Goal: Task Accomplishment & Management: Use online tool/utility

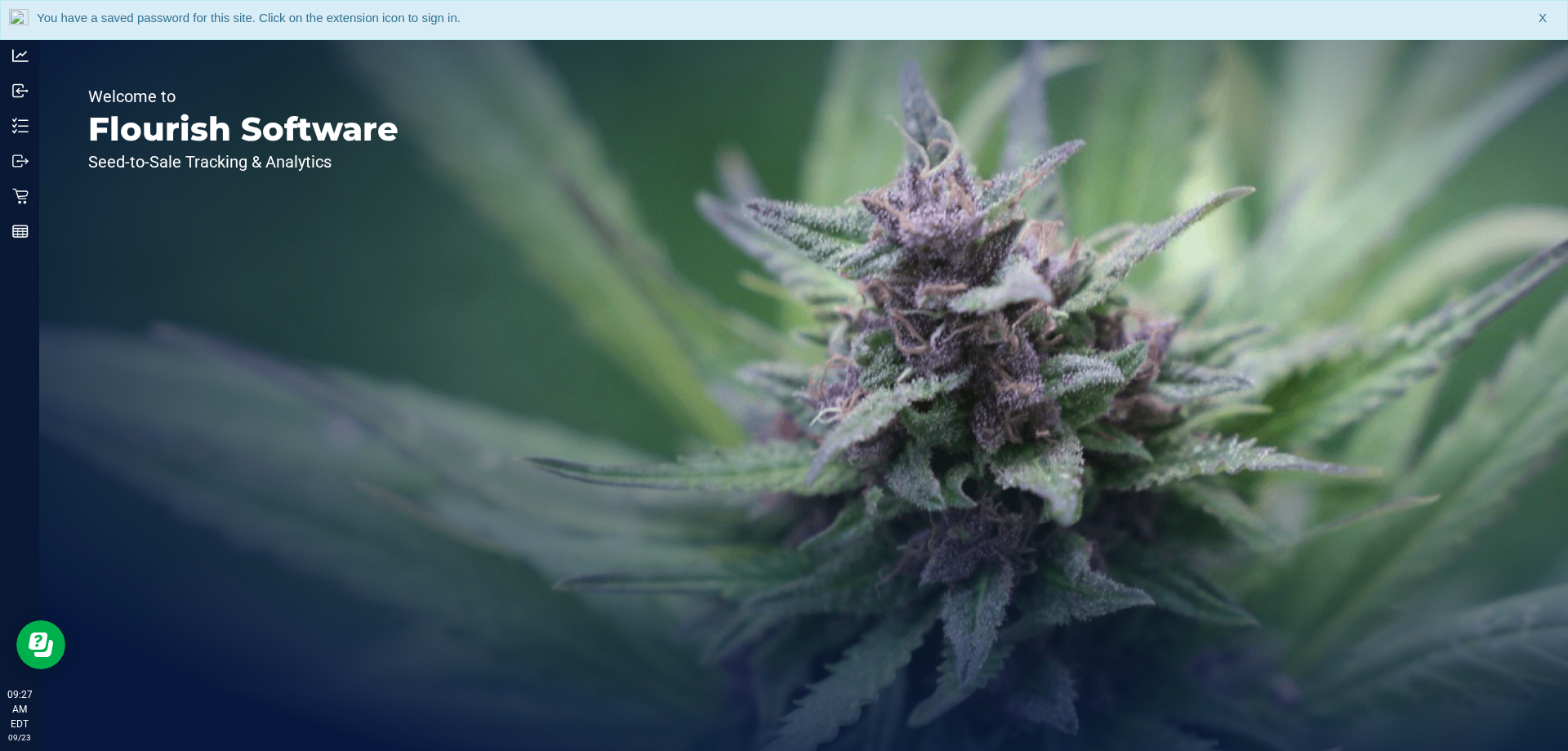
click at [1540, 19] on span "X" at bounding box center [1543, 19] width 9 height 19
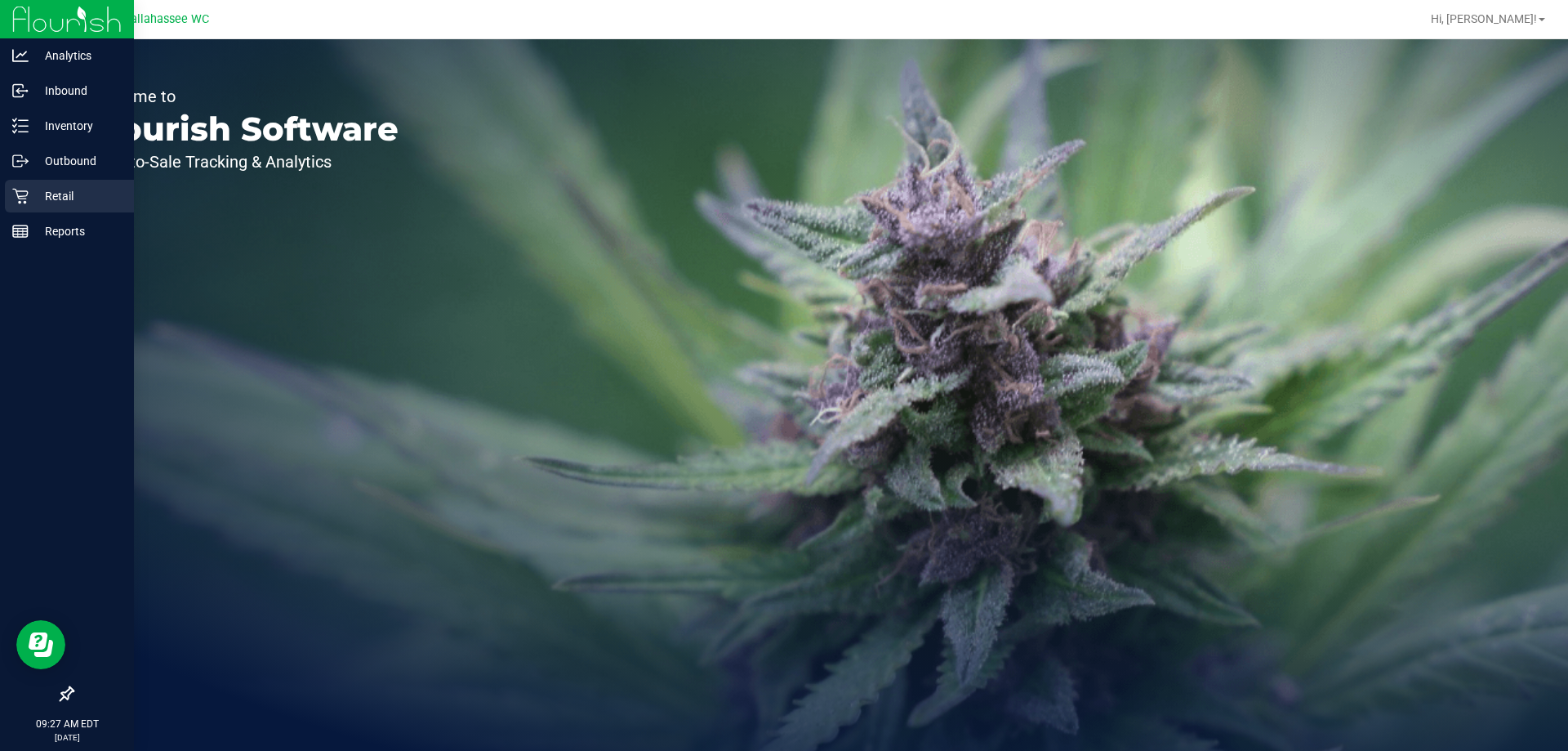
click at [26, 191] on icon at bounding box center [20, 196] width 16 height 16
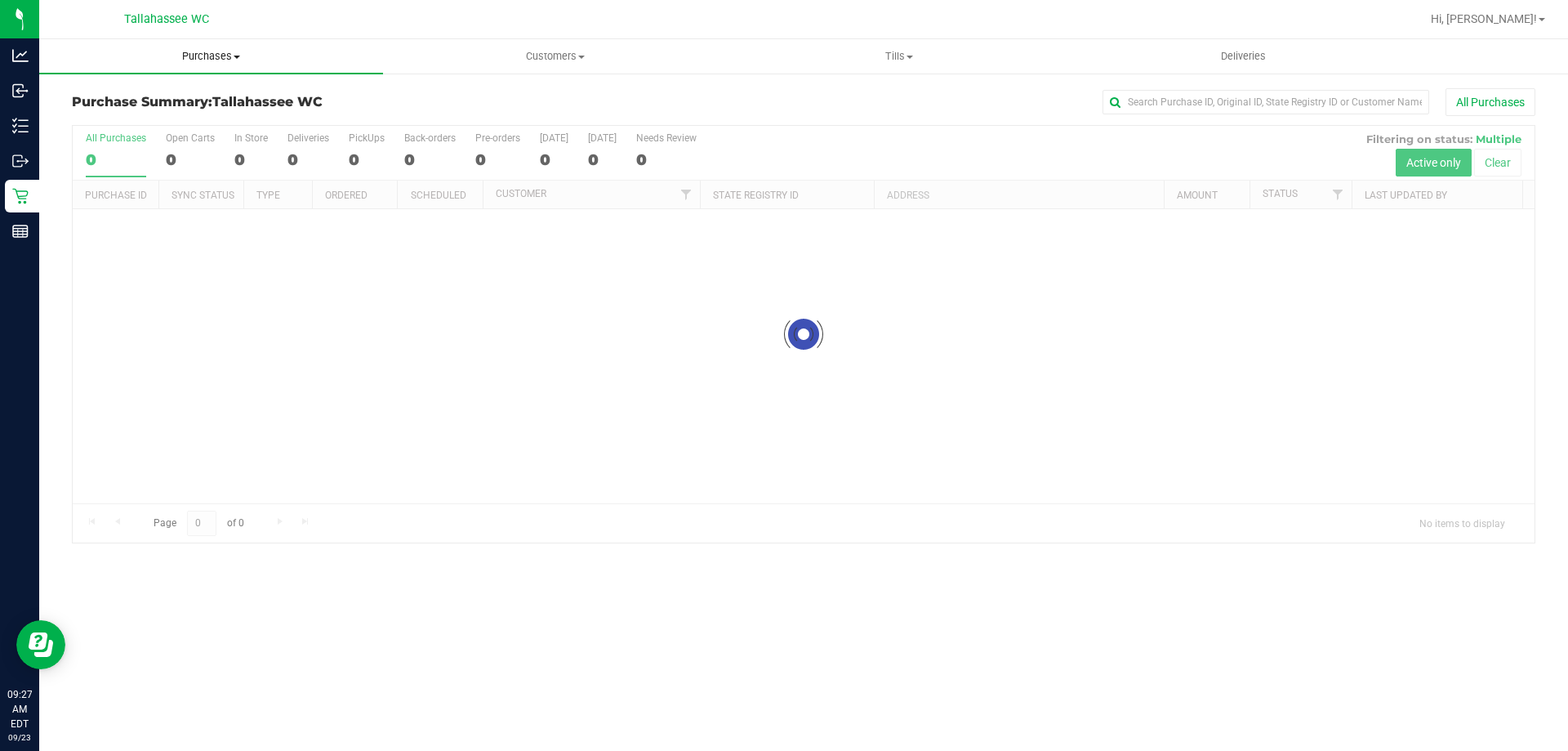
click at [222, 54] on span "Purchases" at bounding box center [211, 56] width 344 height 14
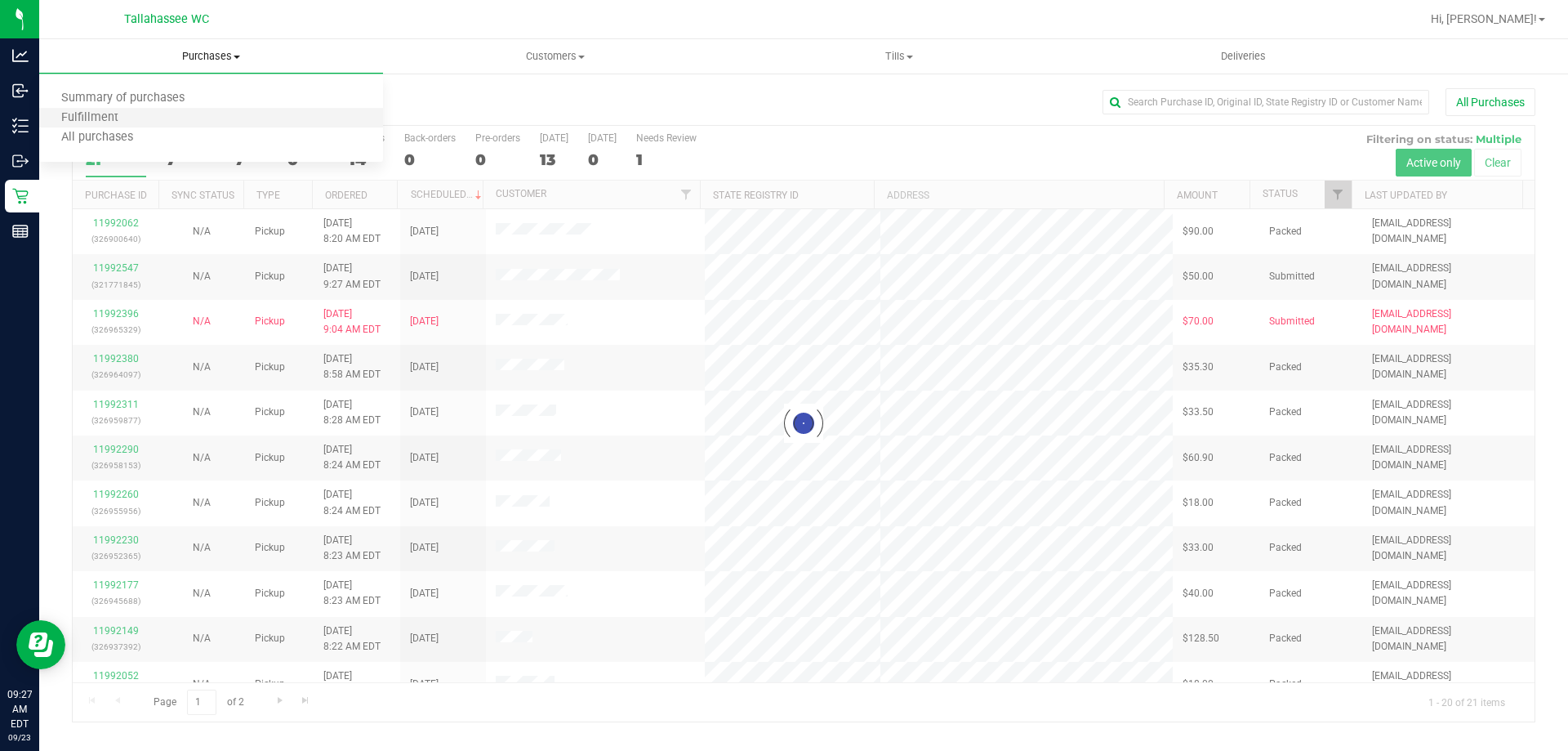
click at [222, 120] on li "Fulfillment" at bounding box center [211, 118] width 344 height 20
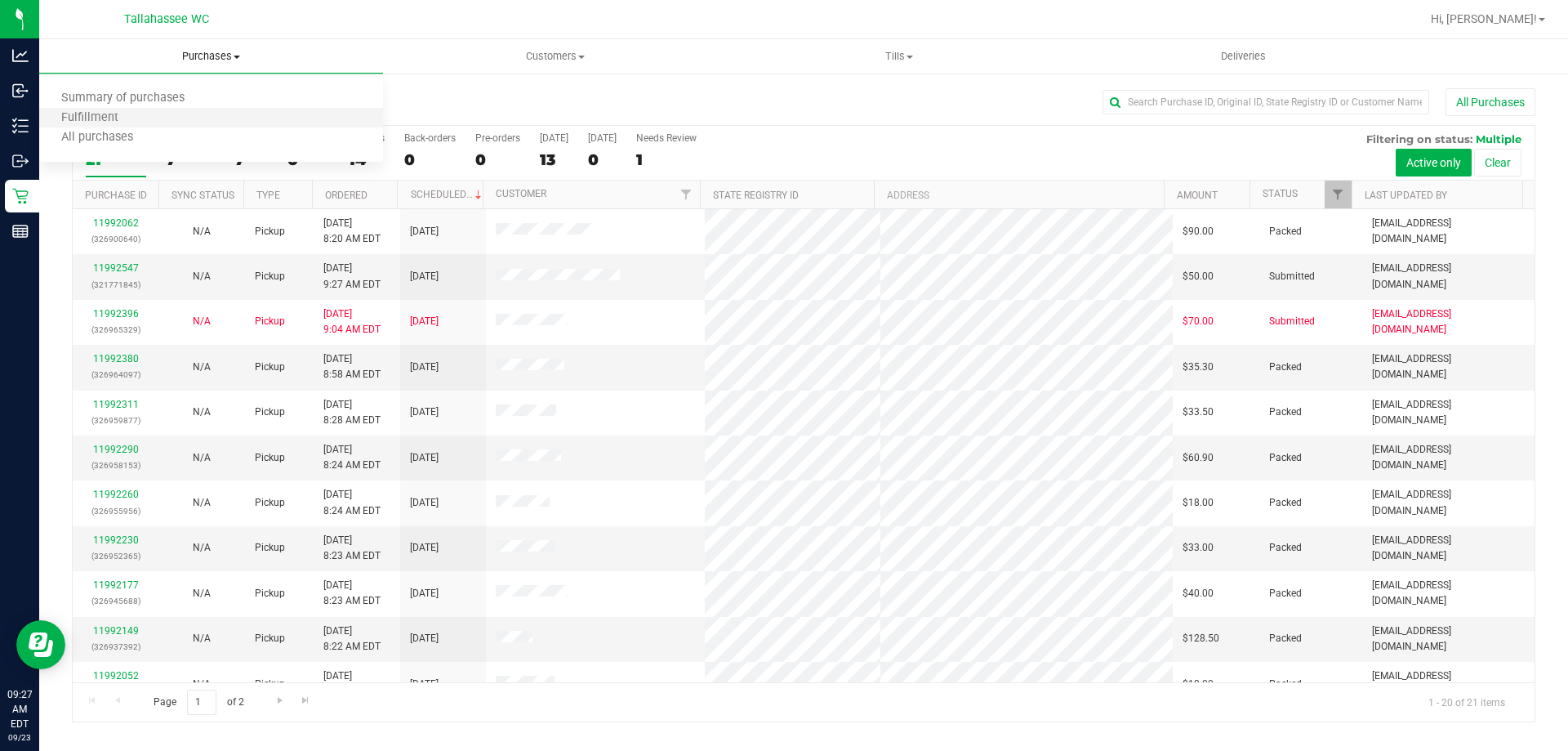
click at [293, 124] on li "Fulfillment" at bounding box center [211, 118] width 344 height 20
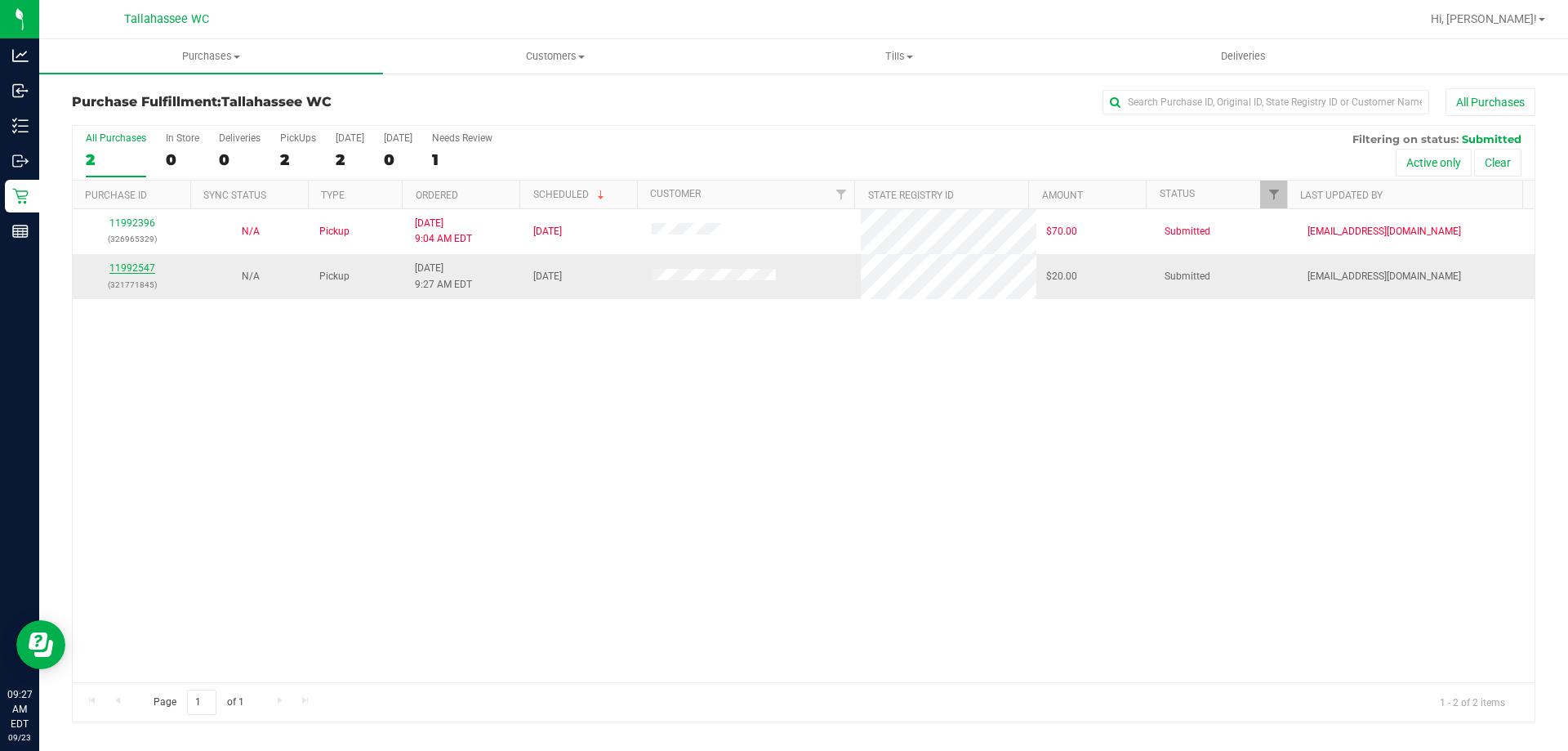
click at [128, 267] on link "11992547" at bounding box center [133, 267] width 46 height 11
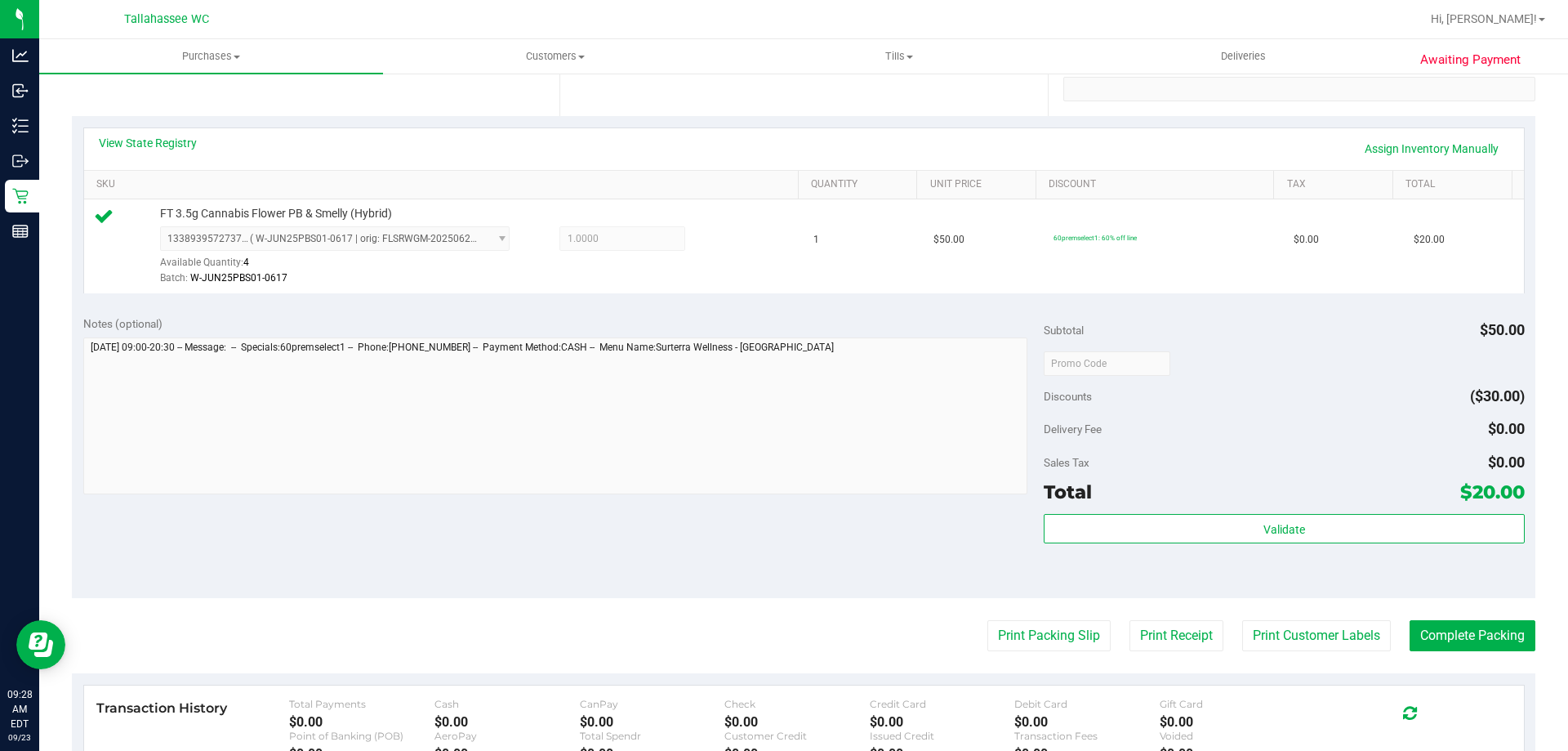
scroll to position [408, 0]
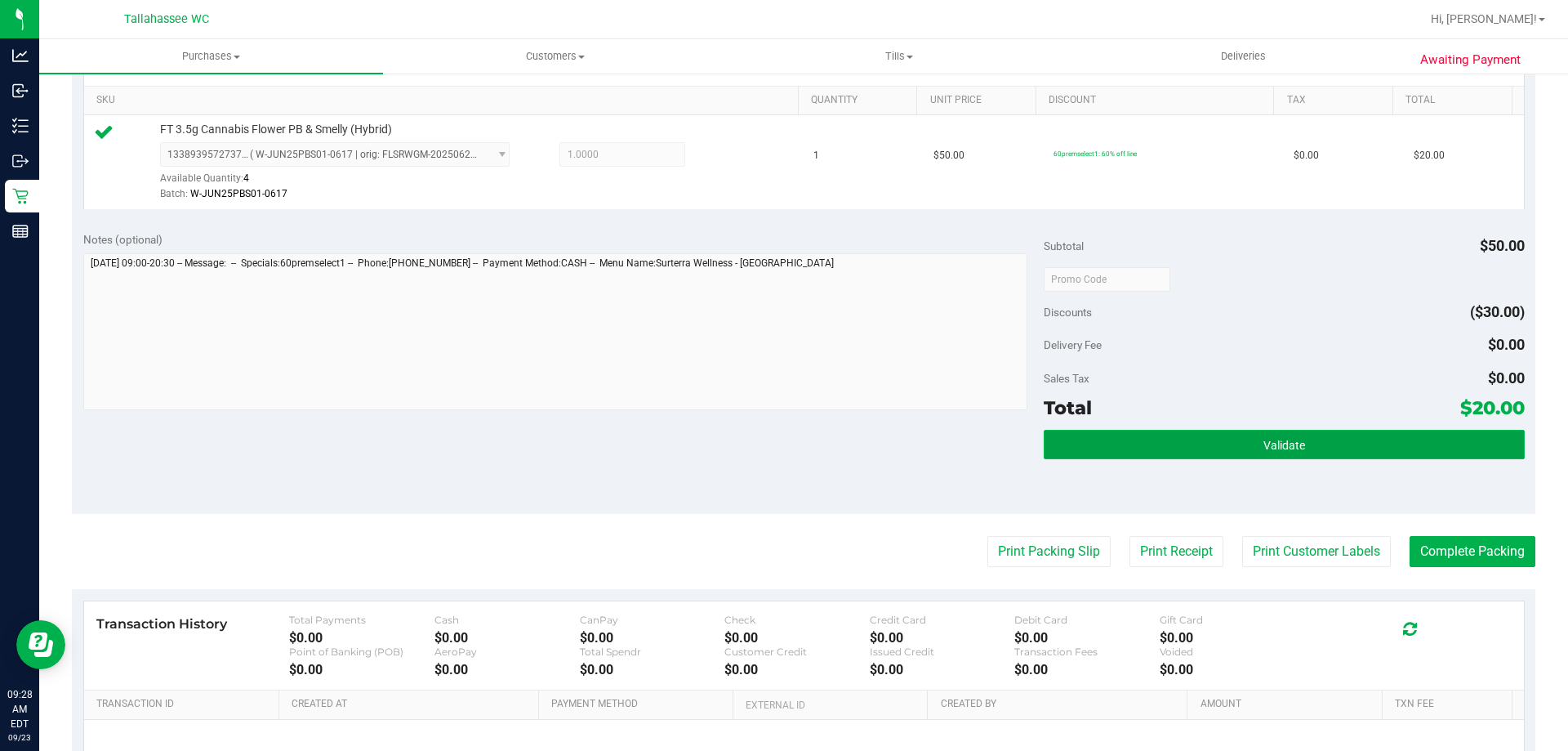
click at [1169, 450] on button "Validate" at bounding box center [1284, 444] width 480 height 30
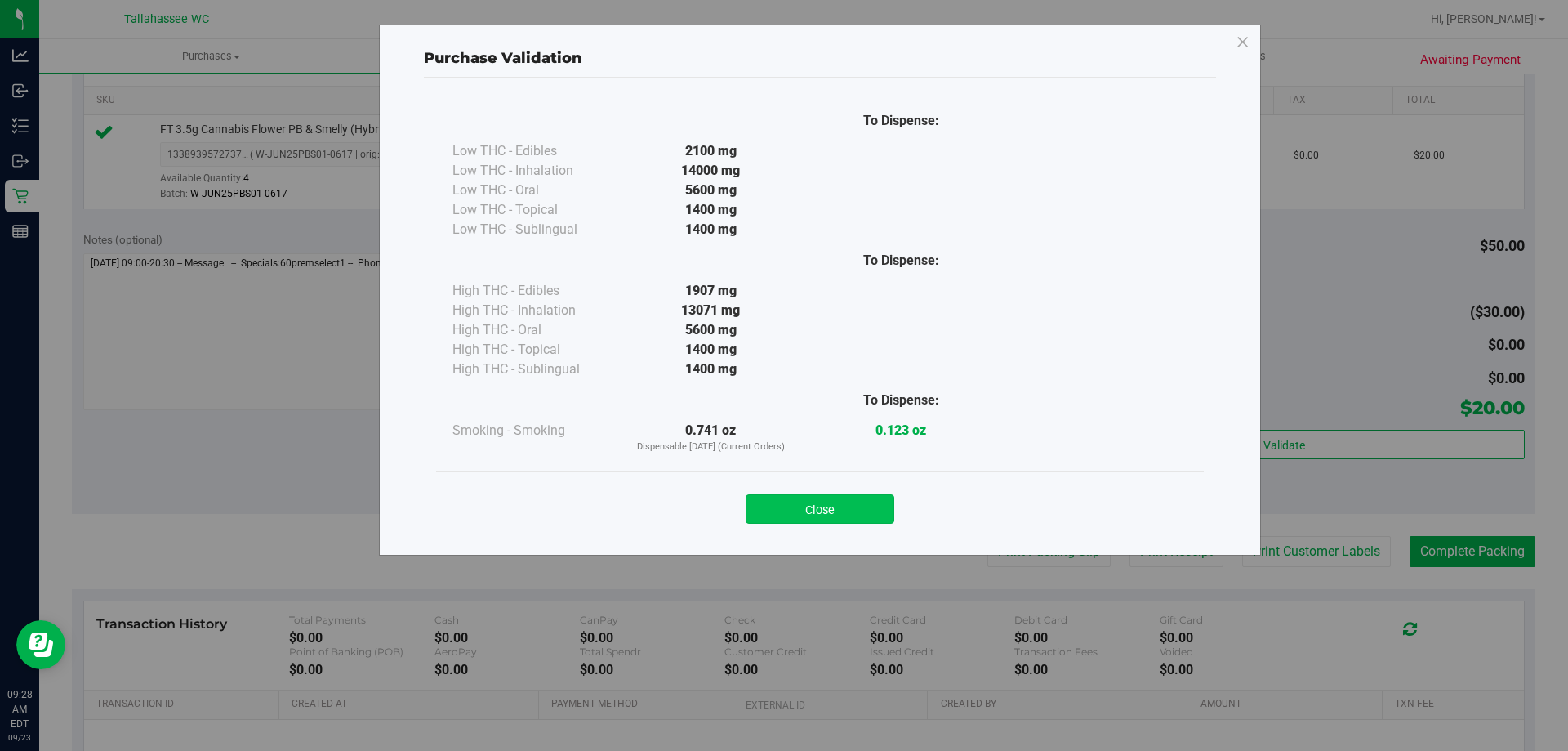
click at [802, 509] on button "Close" at bounding box center [820, 509] width 149 height 30
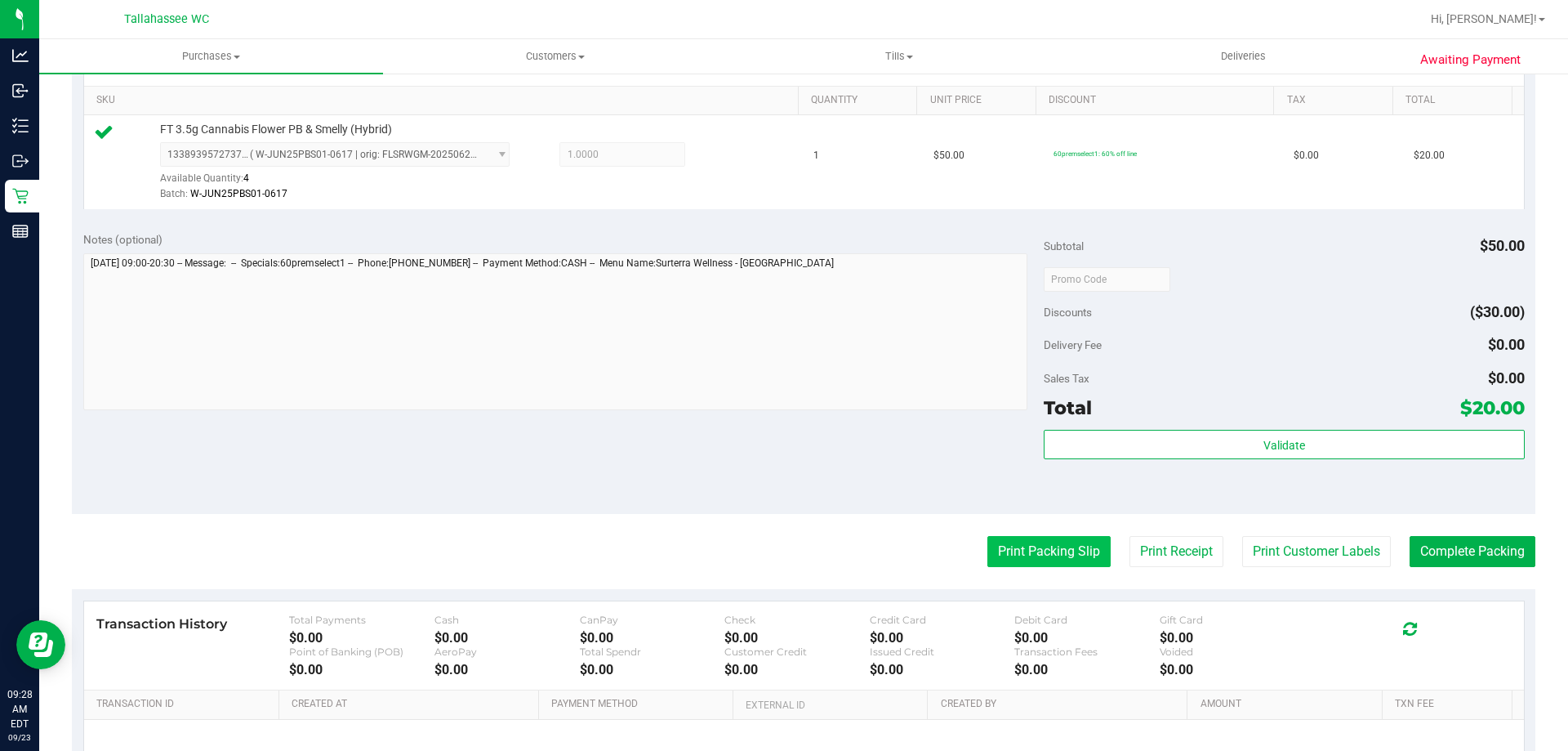
click at [1071, 553] on button "Print Packing Slip" at bounding box center [1048, 551] width 123 height 31
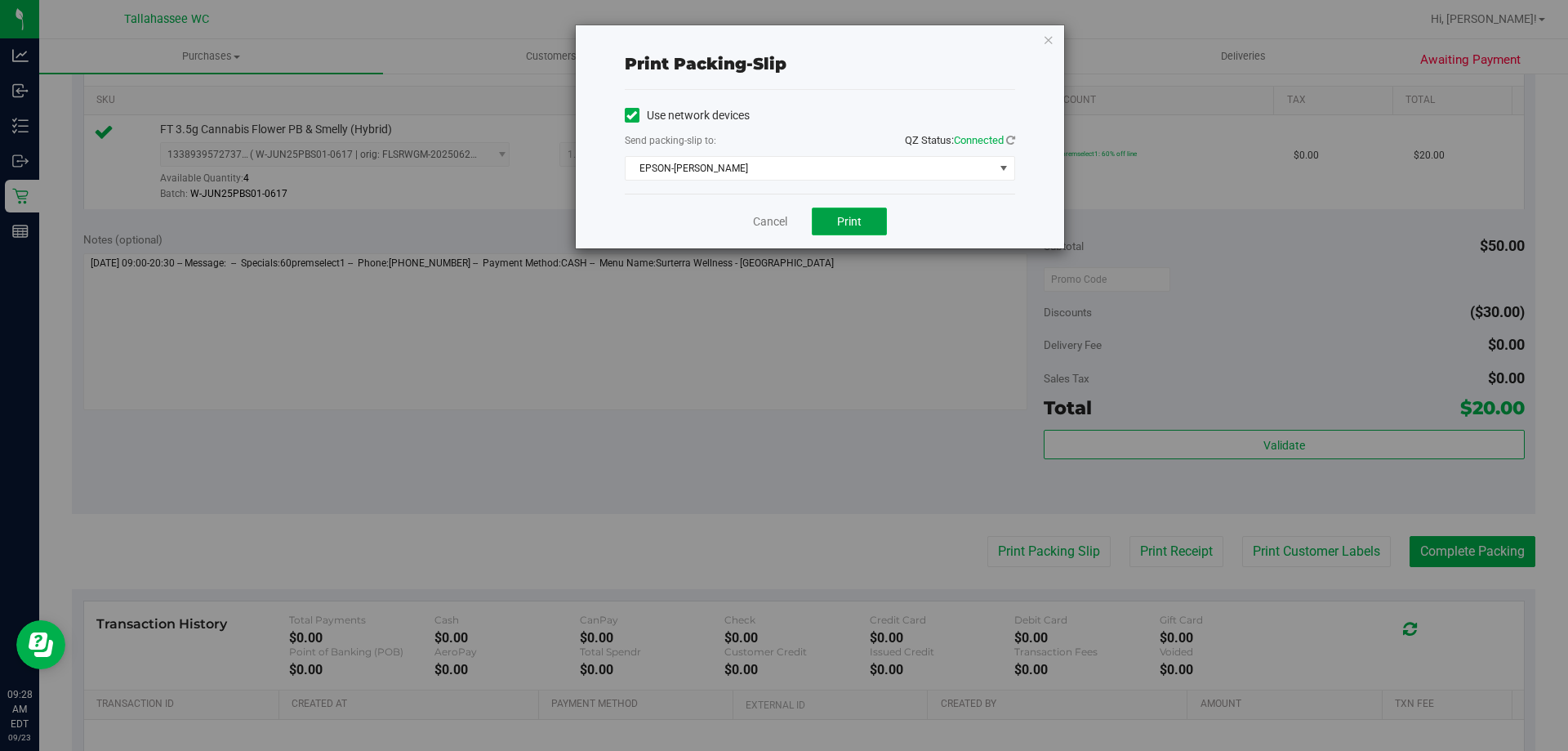
click at [850, 226] on span "Print" at bounding box center [849, 221] width 25 height 13
click at [763, 218] on link "Cancel" at bounding box center [770, 222] width 34 height 17
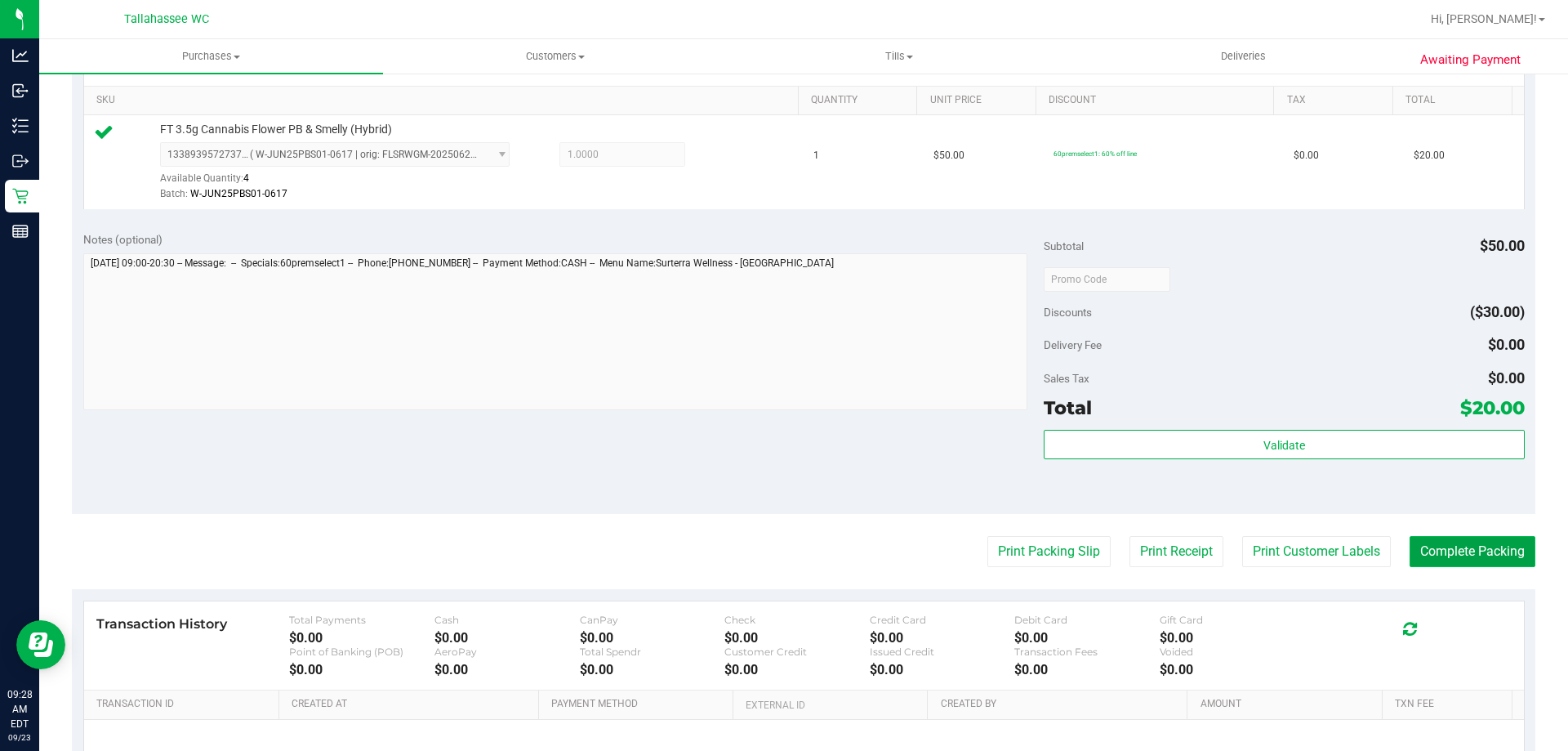
click at [1469, 555] on button "Complete Packing" at bounding box center [1473, 551] width 126 height 31
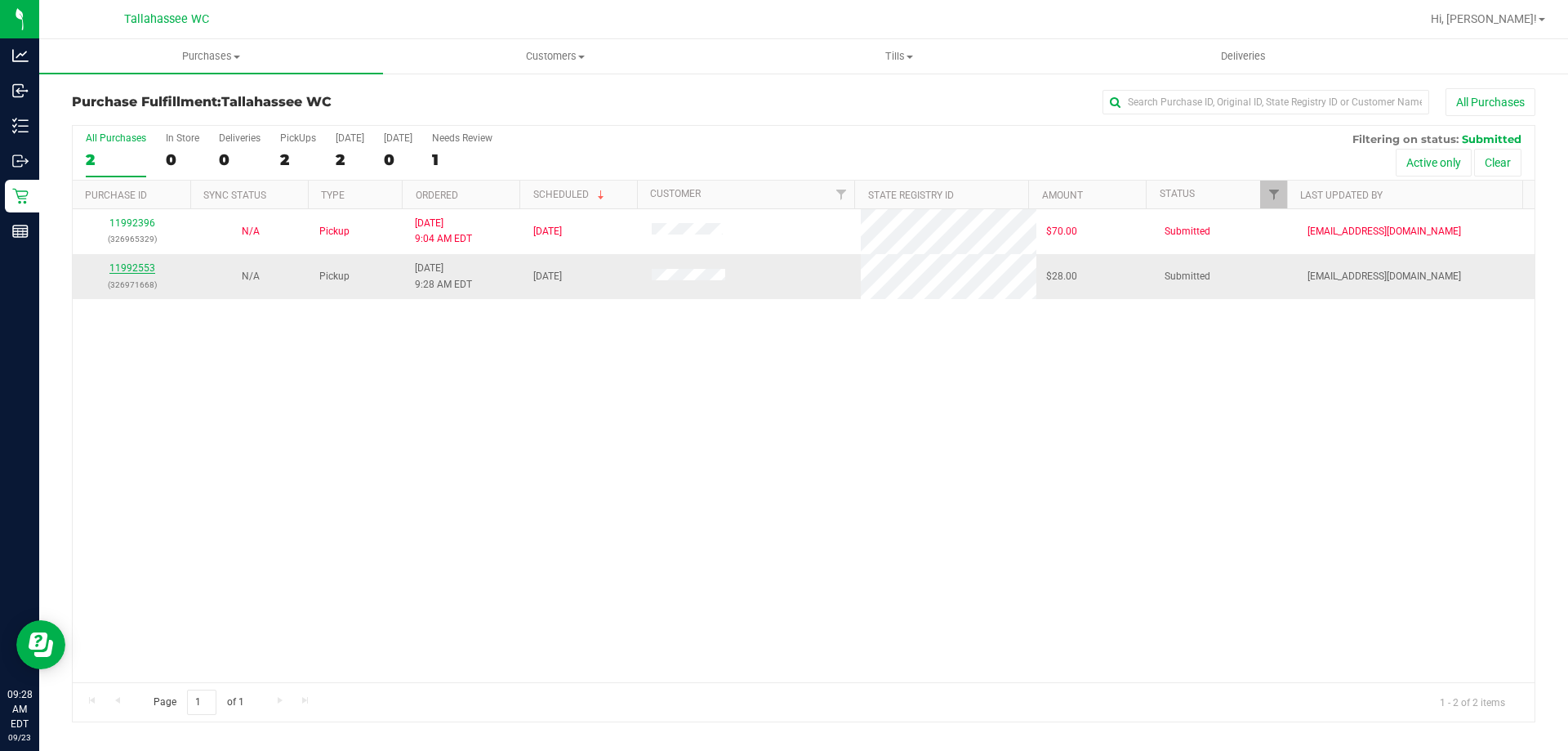
click at [134, 265] on link "11992553" at bounding box center [133, 267] width 46 height 11
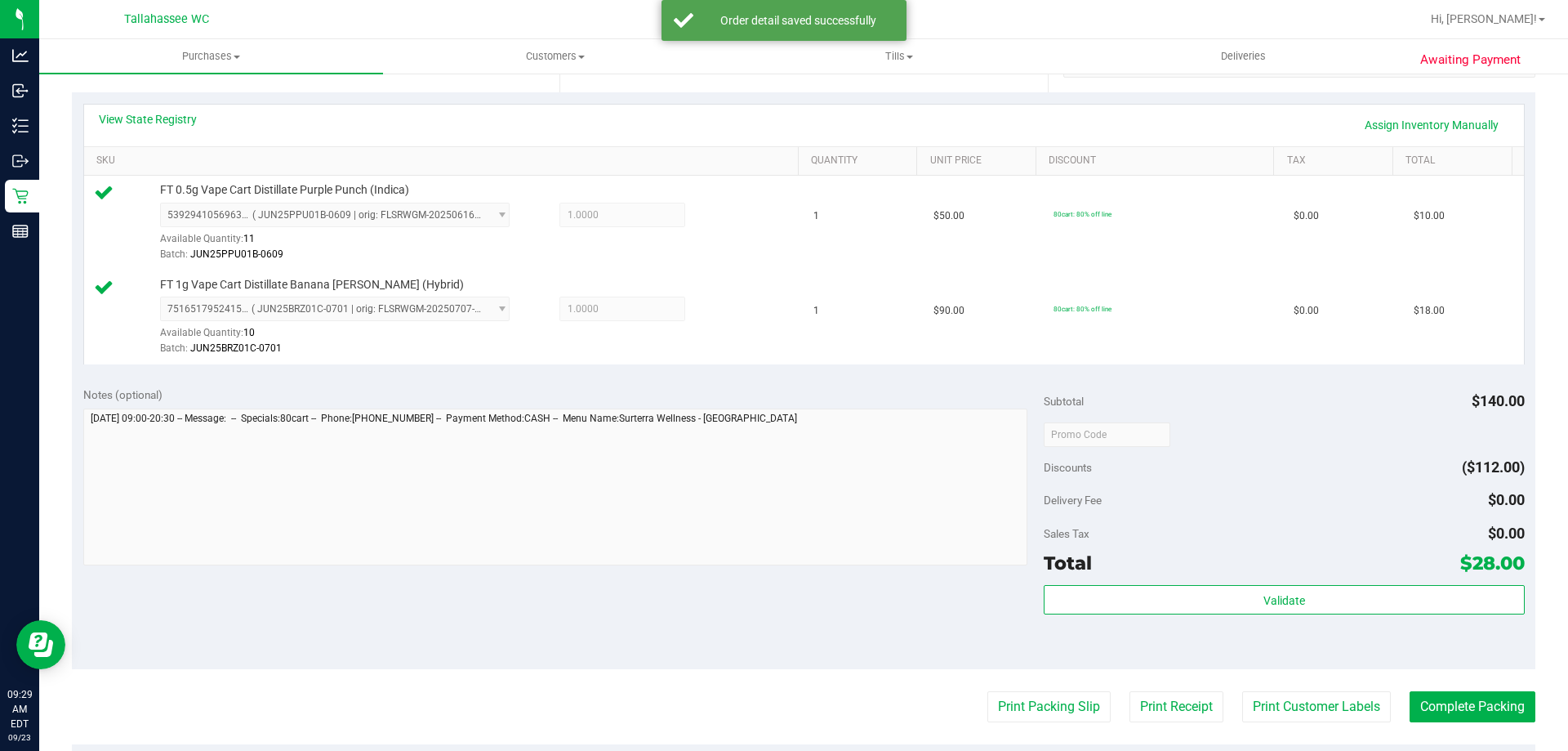
scroll to position [408, 0]
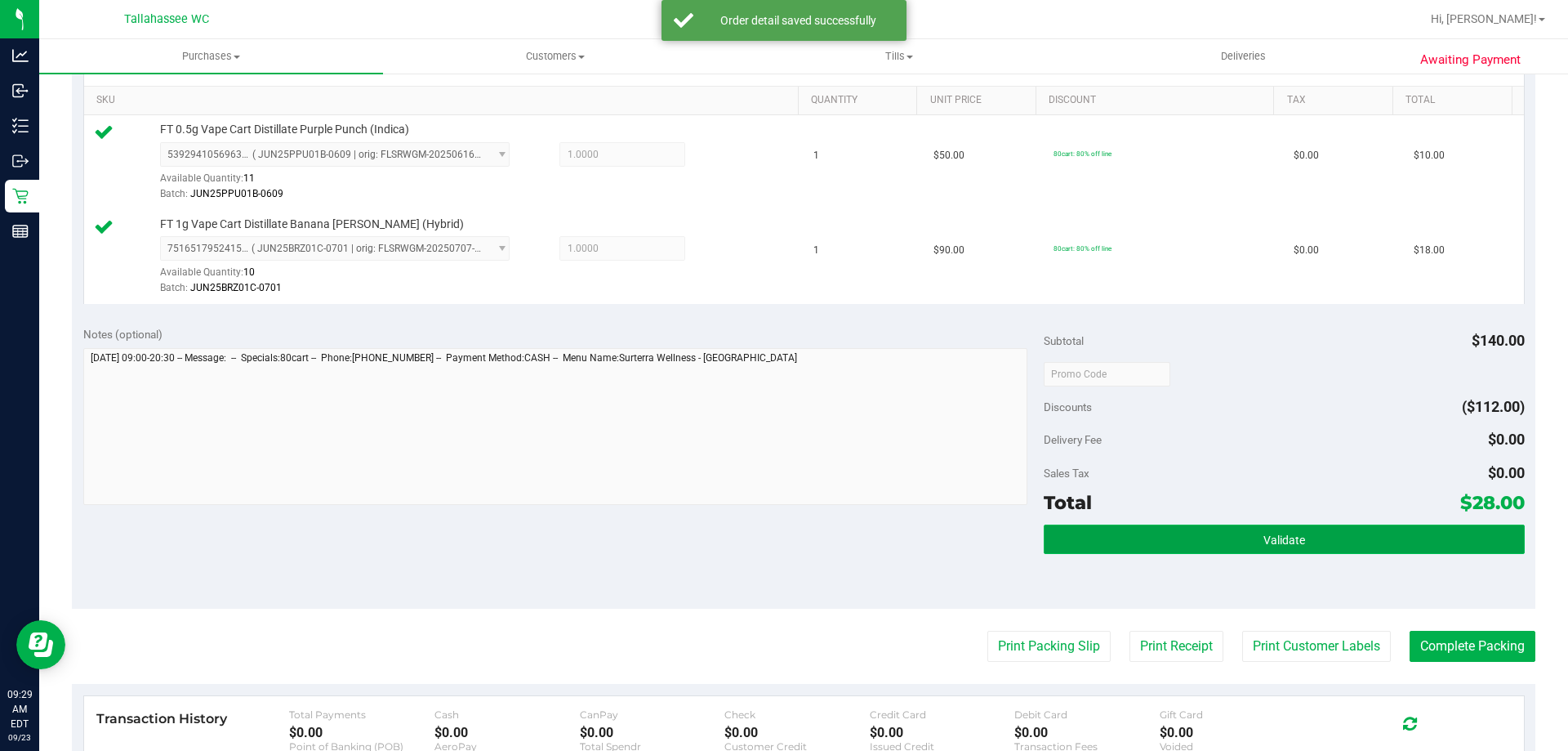
click at [1135, 547] on button "Validate" at bounding box center [1284, 539] width 480 height 30
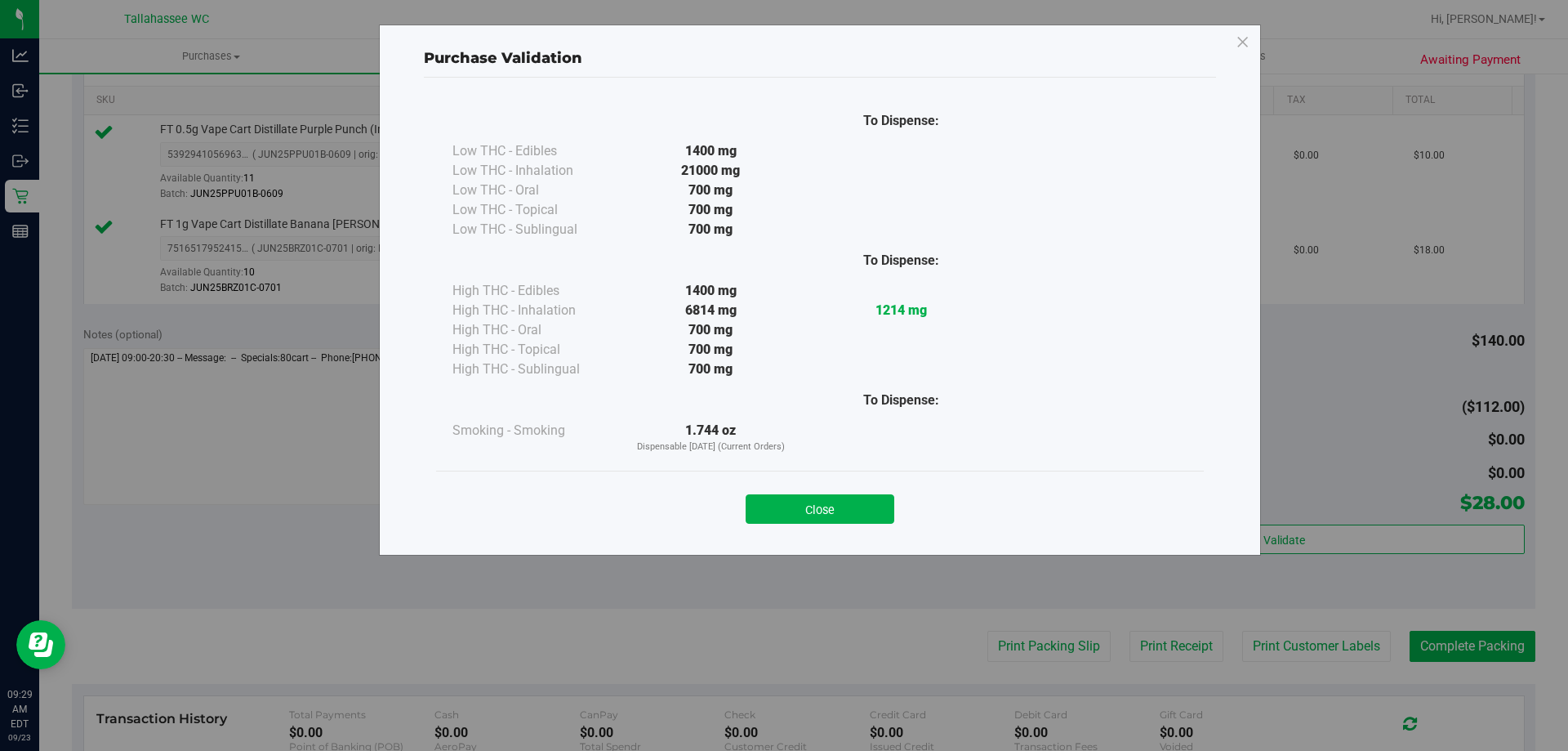
click at [818, 492] on div "Close" at bounding box center [820, 504] width 743 height 41
drag, startPoint x: 873, startPoint y: 549, endPoint x: 874, endPoint y: 519, distance: 30.0
click at [874, 549] on div "Purchase Validation To Dispense: Low THC - Edibles 1400 mg" at bounding box center [820, 290] width 882 height 531
click at [874, 515] on button "Close" at bounding box center [820, 509] width 149 height 30
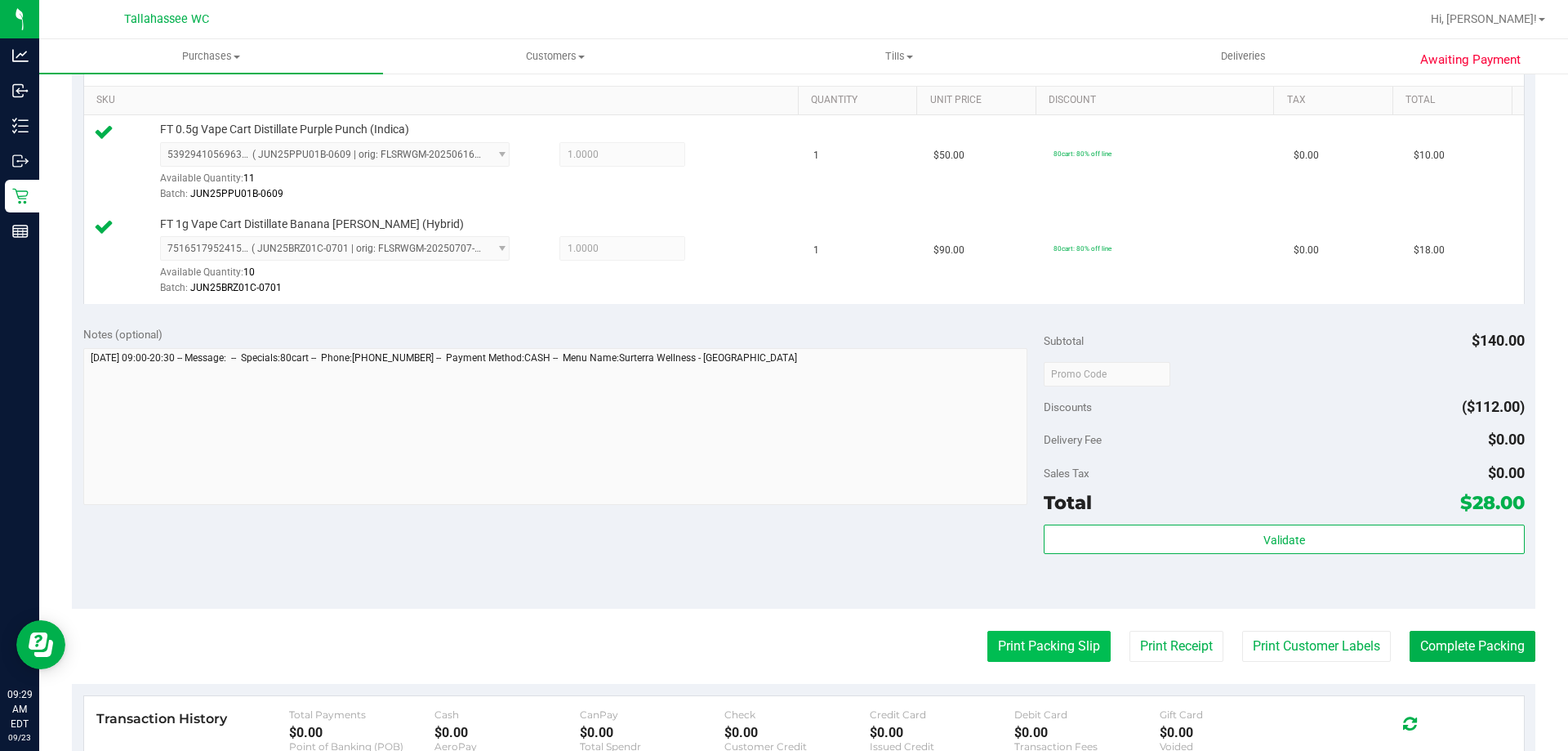
drag, startPoint x: 1054, startPoint y: 668, endPoint x: 1054, endPoint y: 650, distance: 18.0
click at [1054, 666] on purchase-details "Back Edit Purchase Cancel Purchase View Profile # 11992553 BioTrack ID: - Submi…" at bounding box center [804, 334] width 1463 height 1310
click at [1054, 647] on button "Print Packing Slip" at bounding box center [1048, 646] width 123 height 31
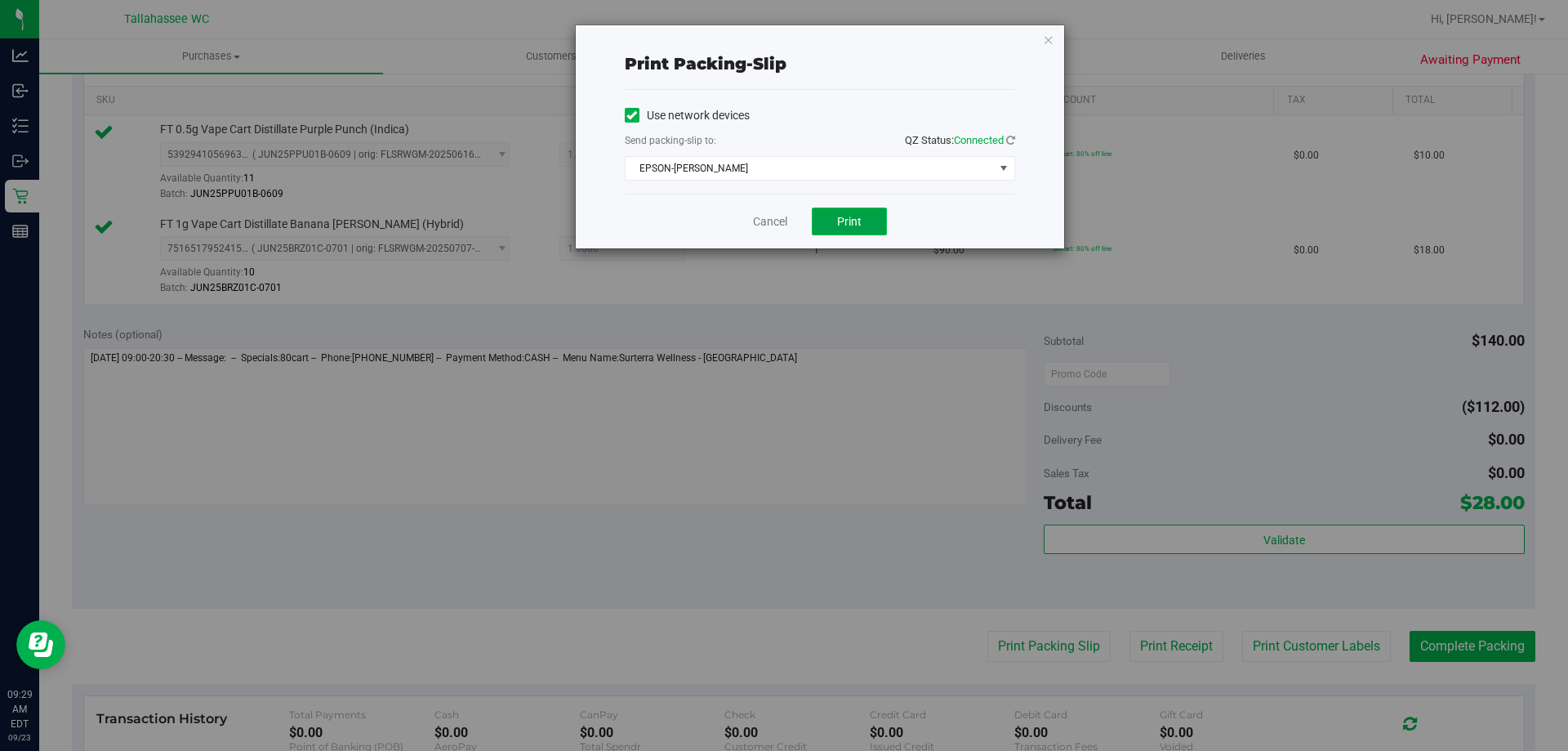
click at [839, 219] on span "Print" at bounding box center [849, 221] width 25 height 13
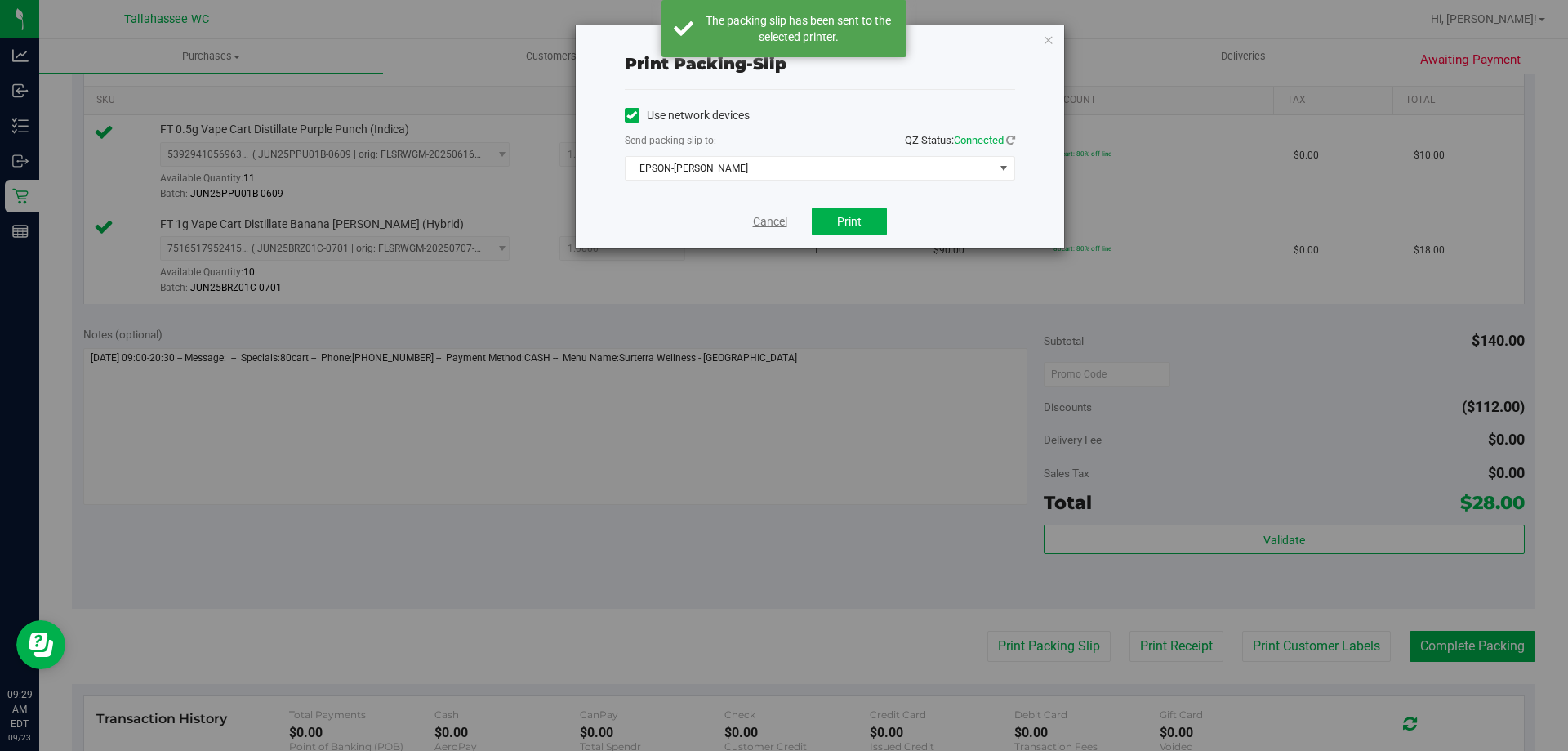
click at [758, 219] on link "Cancel" at bounding box center [770, 222] width 34 height 17
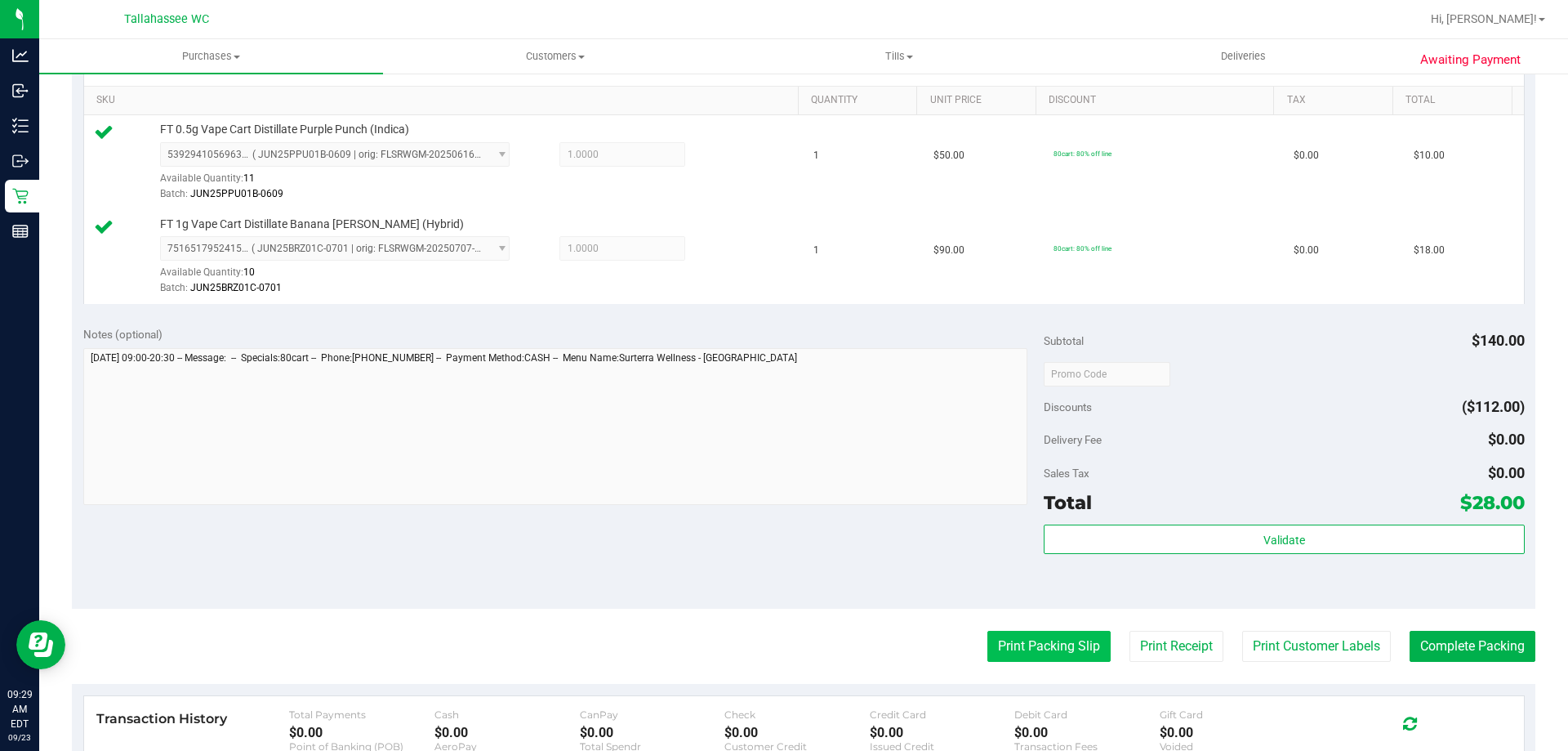
click at [1059, 632] on button "Print Packing Slip" at bounding box center [1048, 646] width 123 height 31
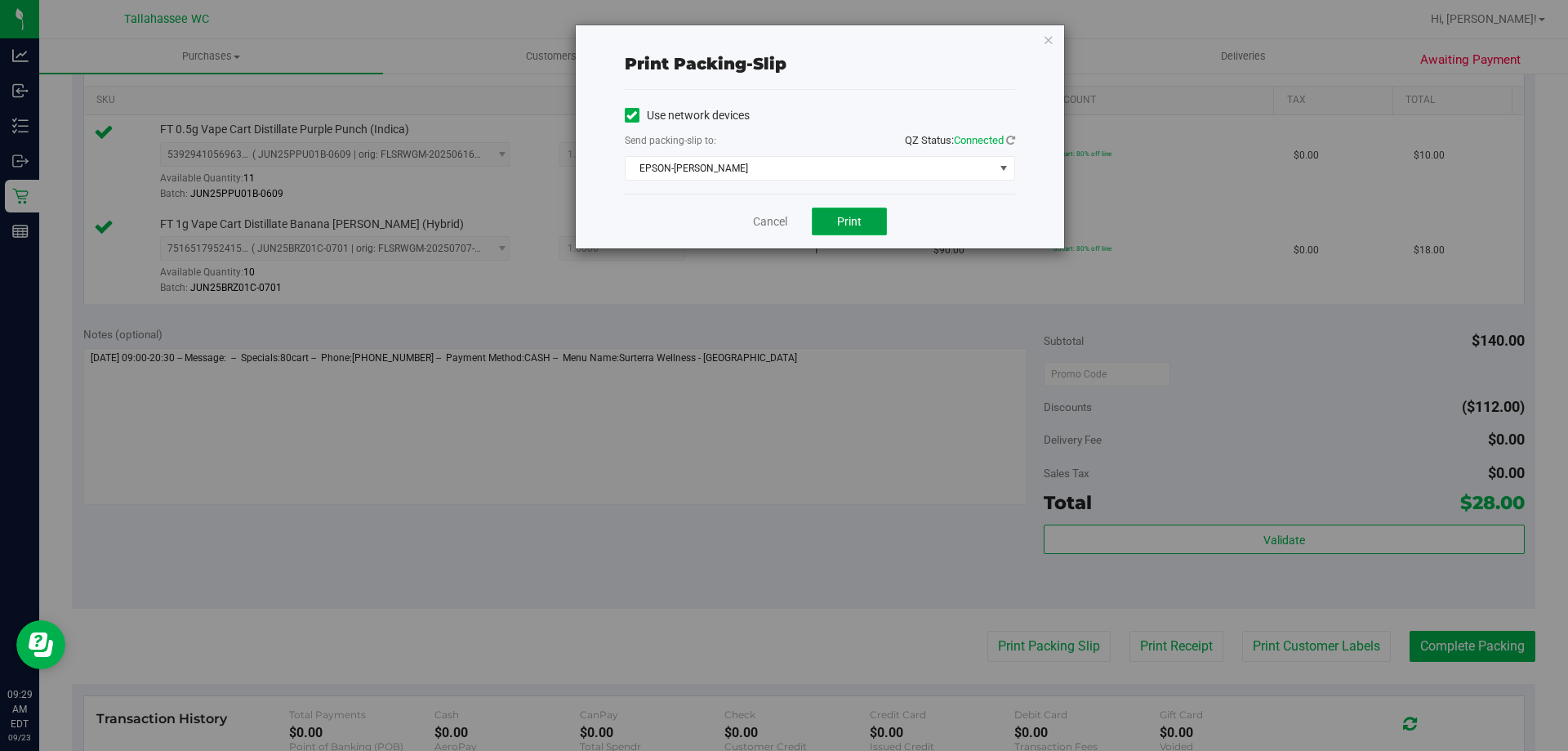
click at [860, 213] on button "Print" at bounding box center [849, 221] width 75 height 28
click at [780, 225] on link "Cancel" at bounding box center [770, 222] width 34 height 17
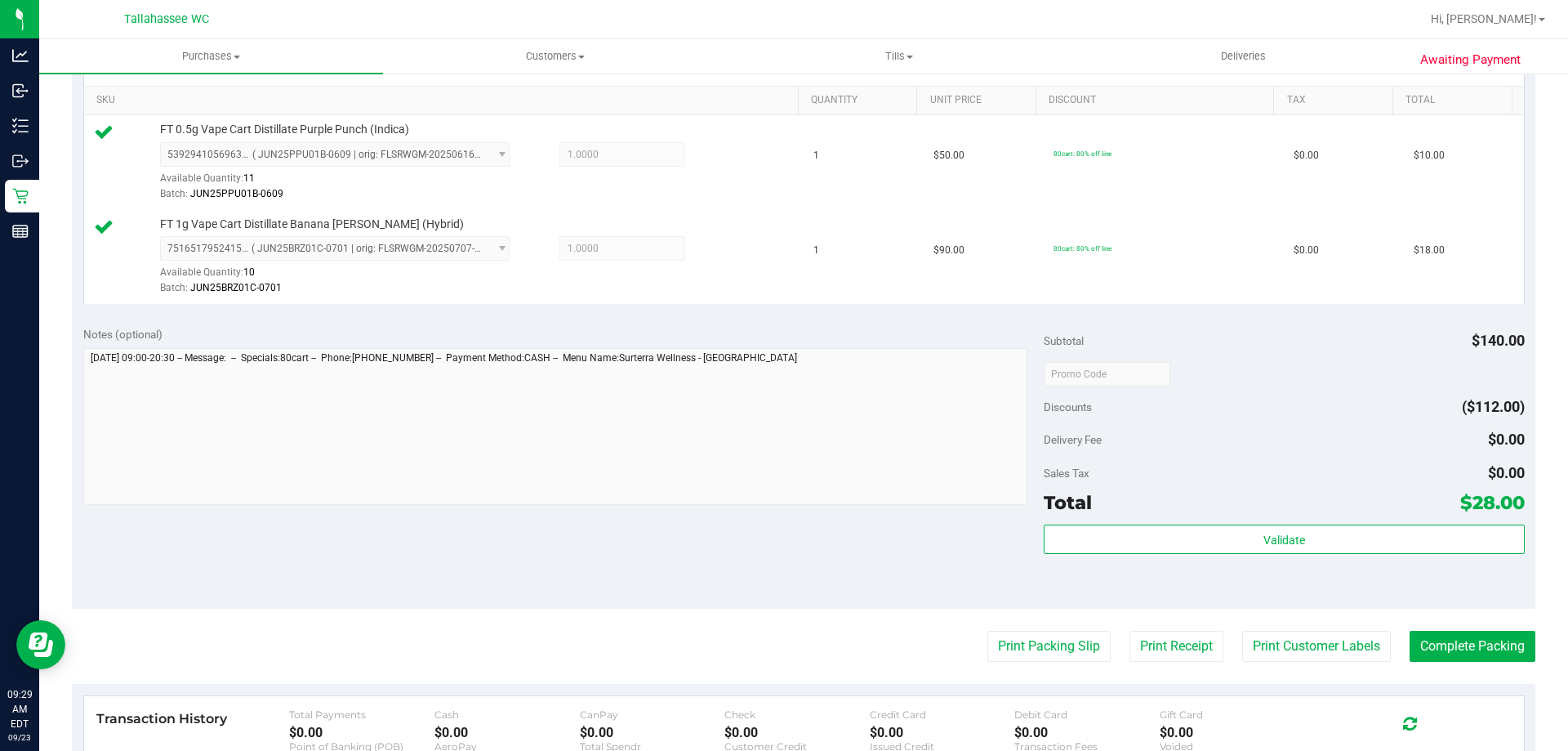
click at [1480, 624] on purchase-details "Back Edit Purchase Cancel Purchase View Profile # 11992553 BioTrack ID: - Submi…" at bounding box center [804, 334] width 1463 height 1310
click at [1481, 632] on button "Complete Packing" at bounding box center [1473, 646] width 126 height 31
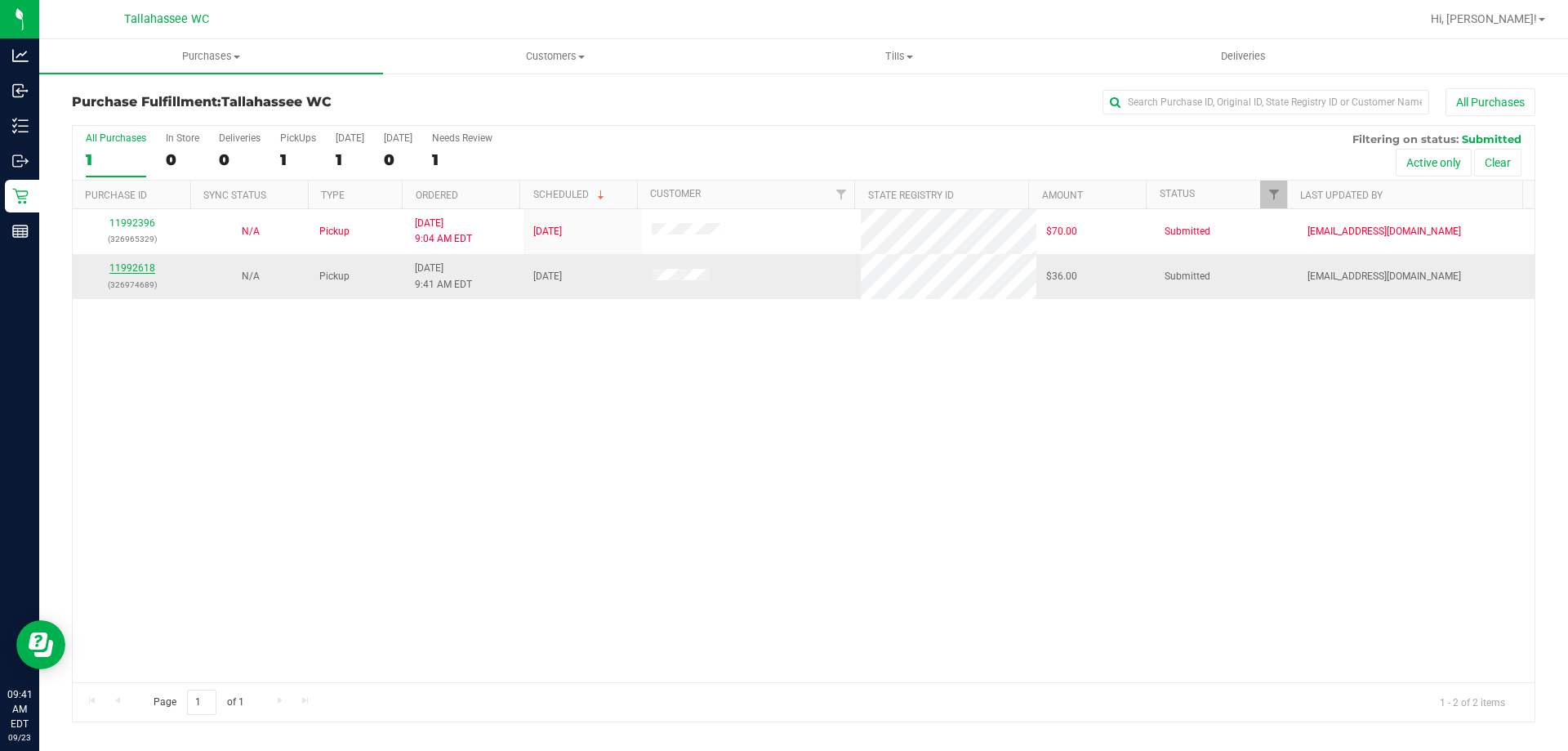
click at [145, 270] on link "11992618" at bounding box center [133, 267] width 46 height 11
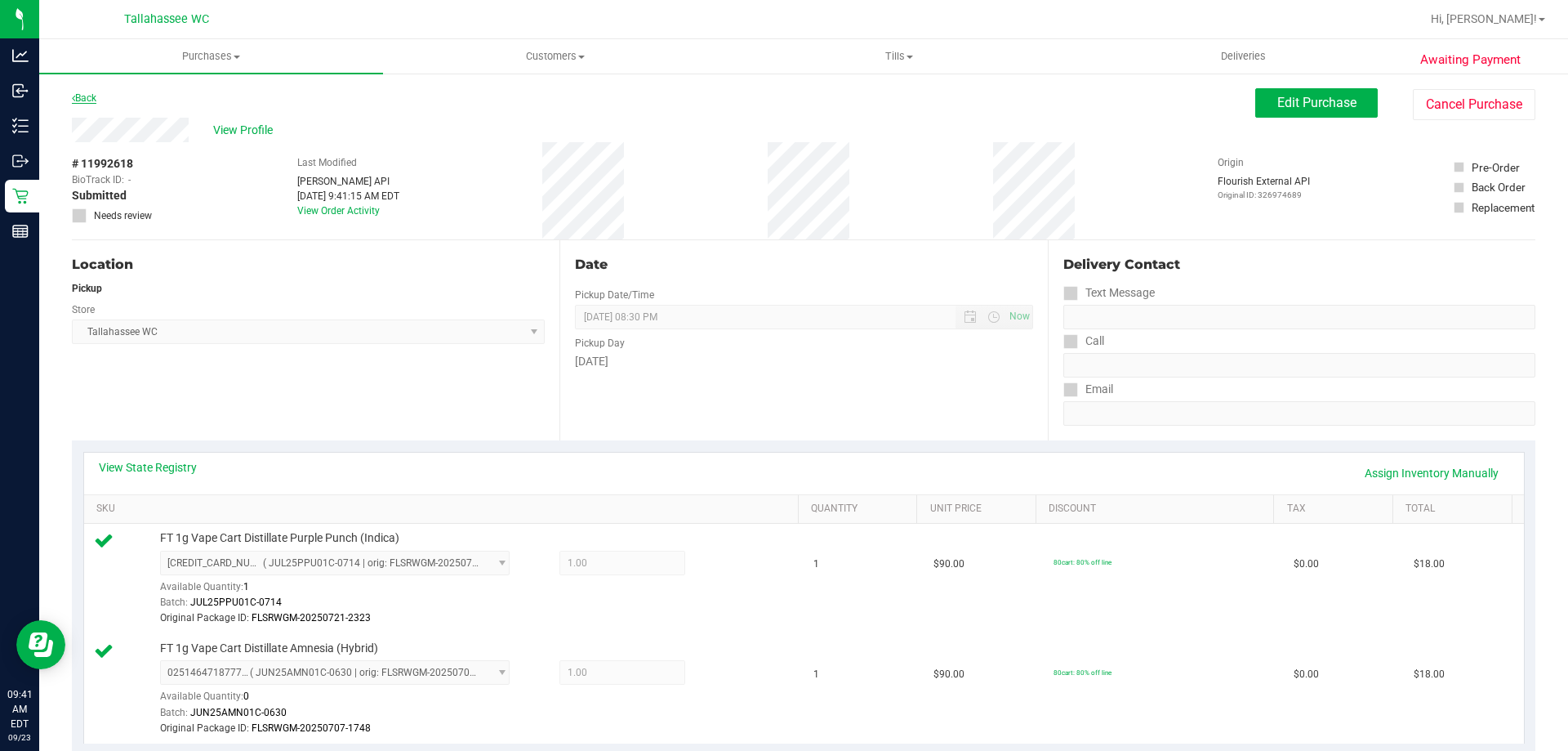
click at [85, 100] on link "Back" at bounding box center [84, 98] width 25 height 11
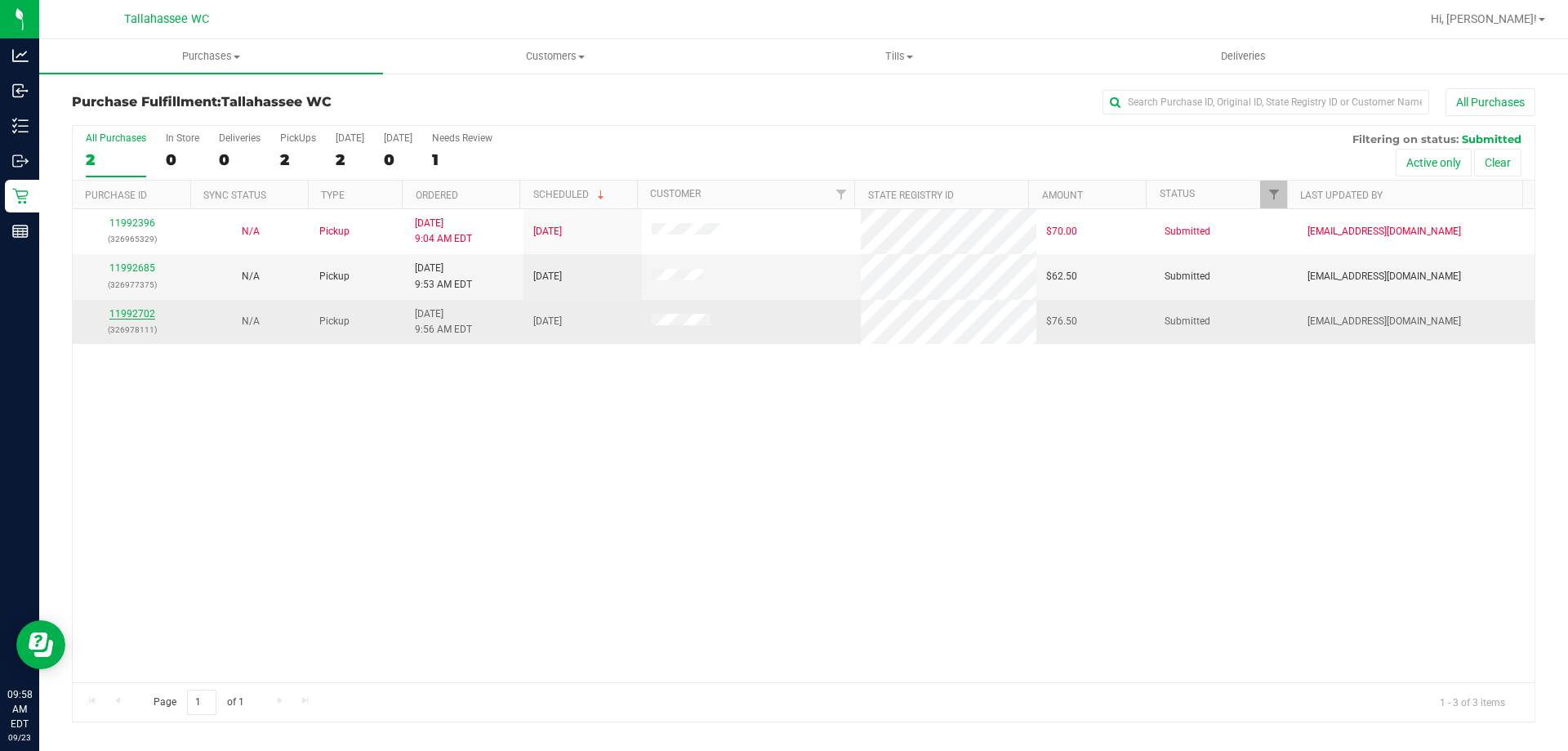
click at [131, 316] on link "11992702" at bounding box center [133, 313] width 46 height 11
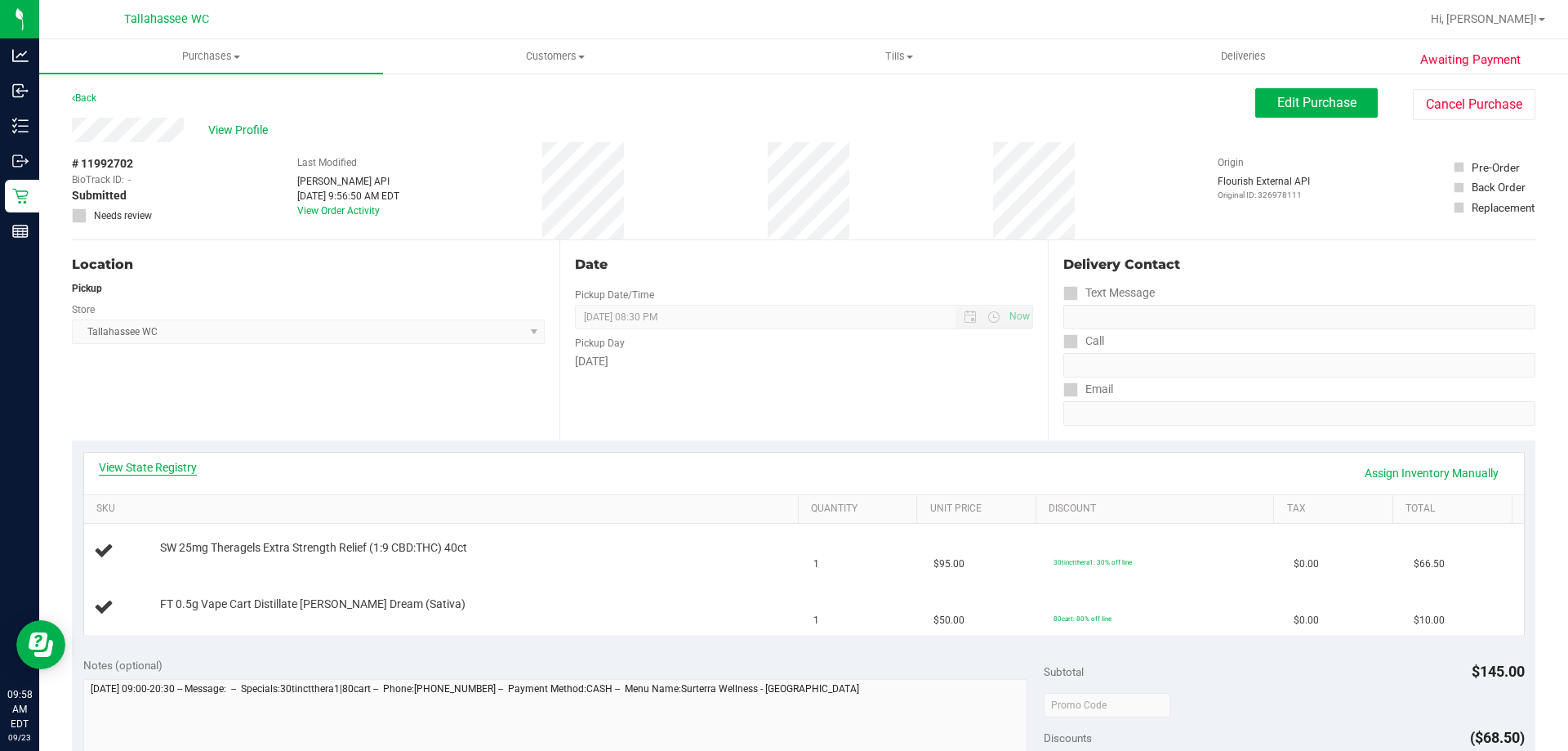
click at [141, 465] on link "View State Registry" at bounding box center [147, 467] width 98 height 16
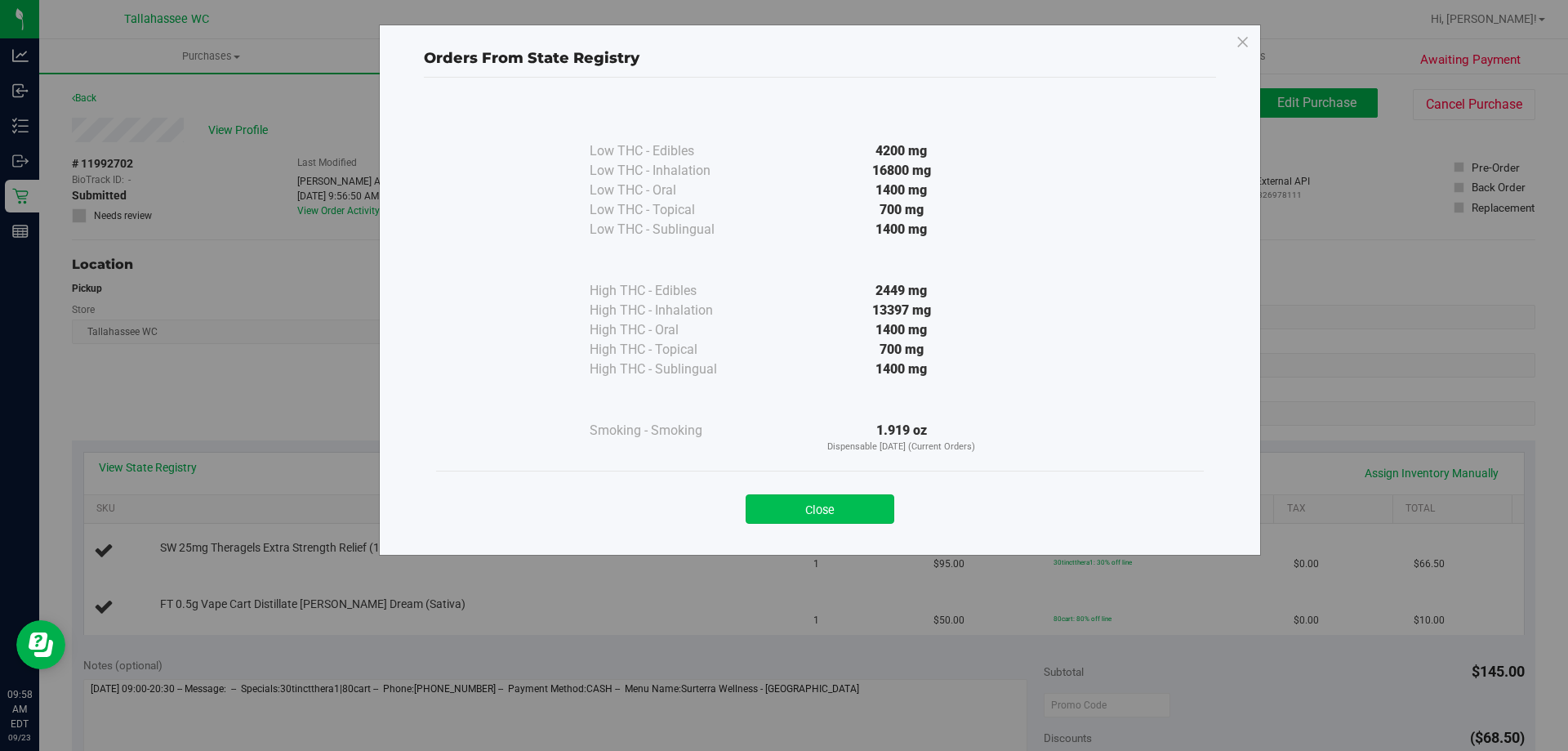
click at [808, 501] on button "Close" at bounding box center [820, 509] width 149 height 30
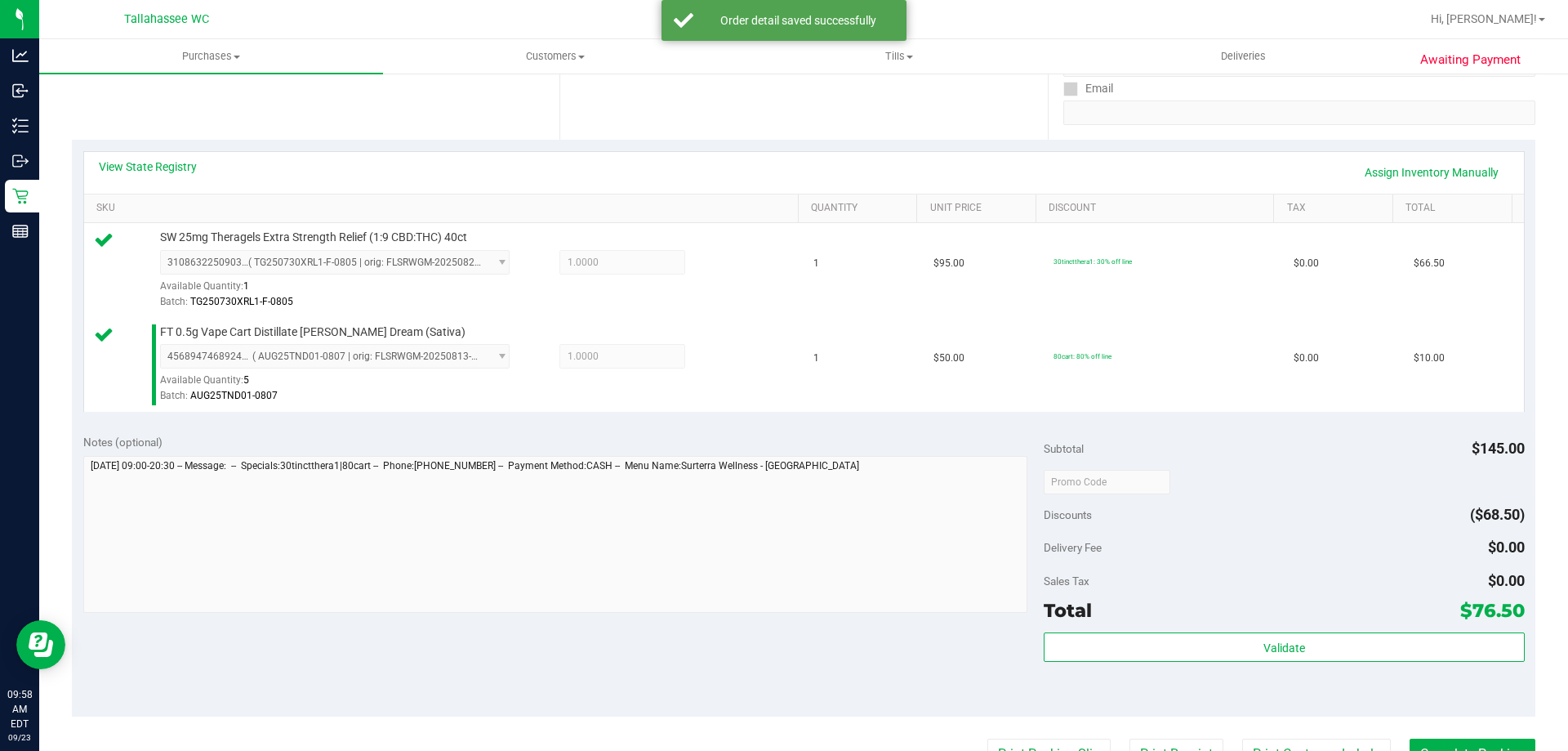
scroll to position [408, 0]
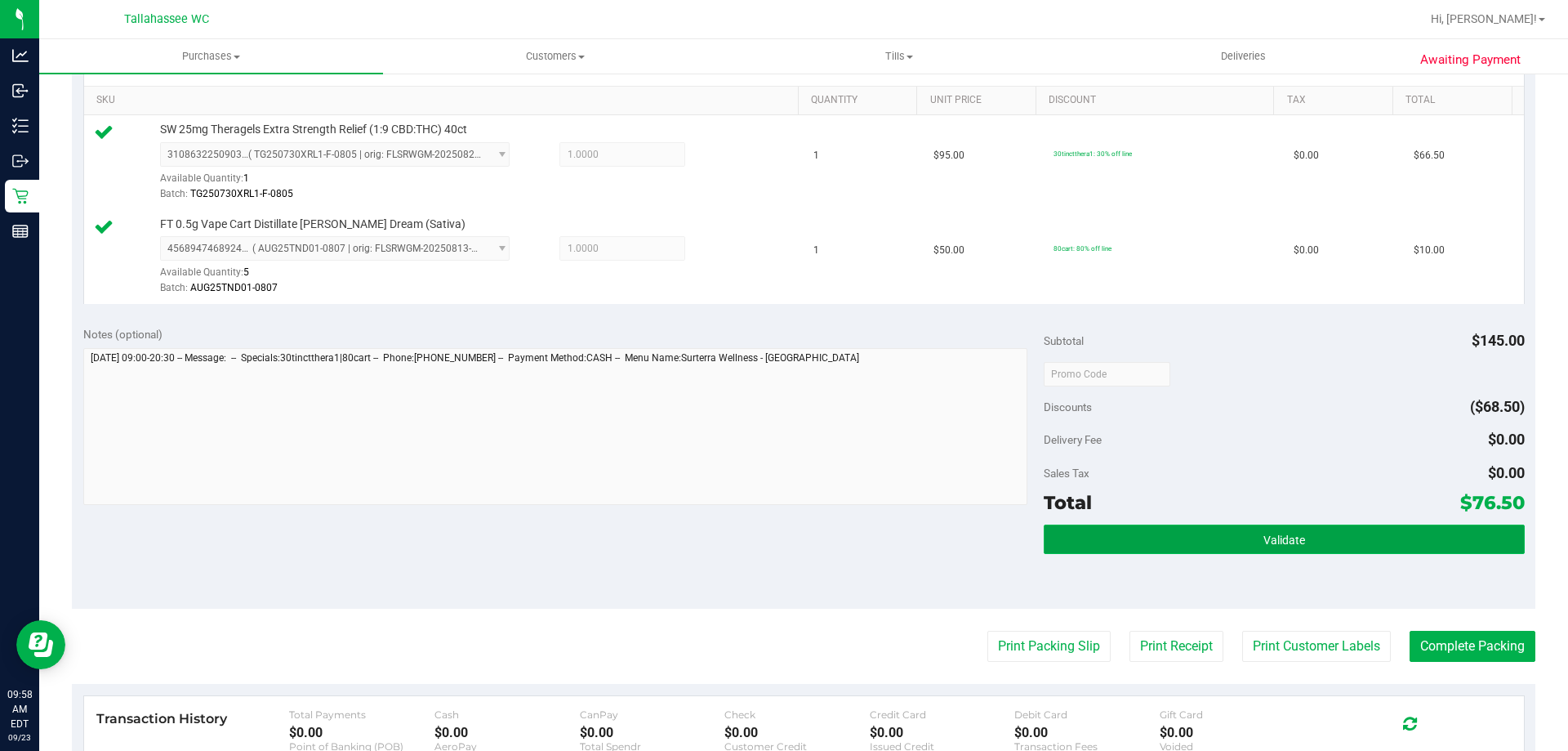
click at [1264, 545] on span "Validate" at bounding box center [1284, 539] width 42 height 13
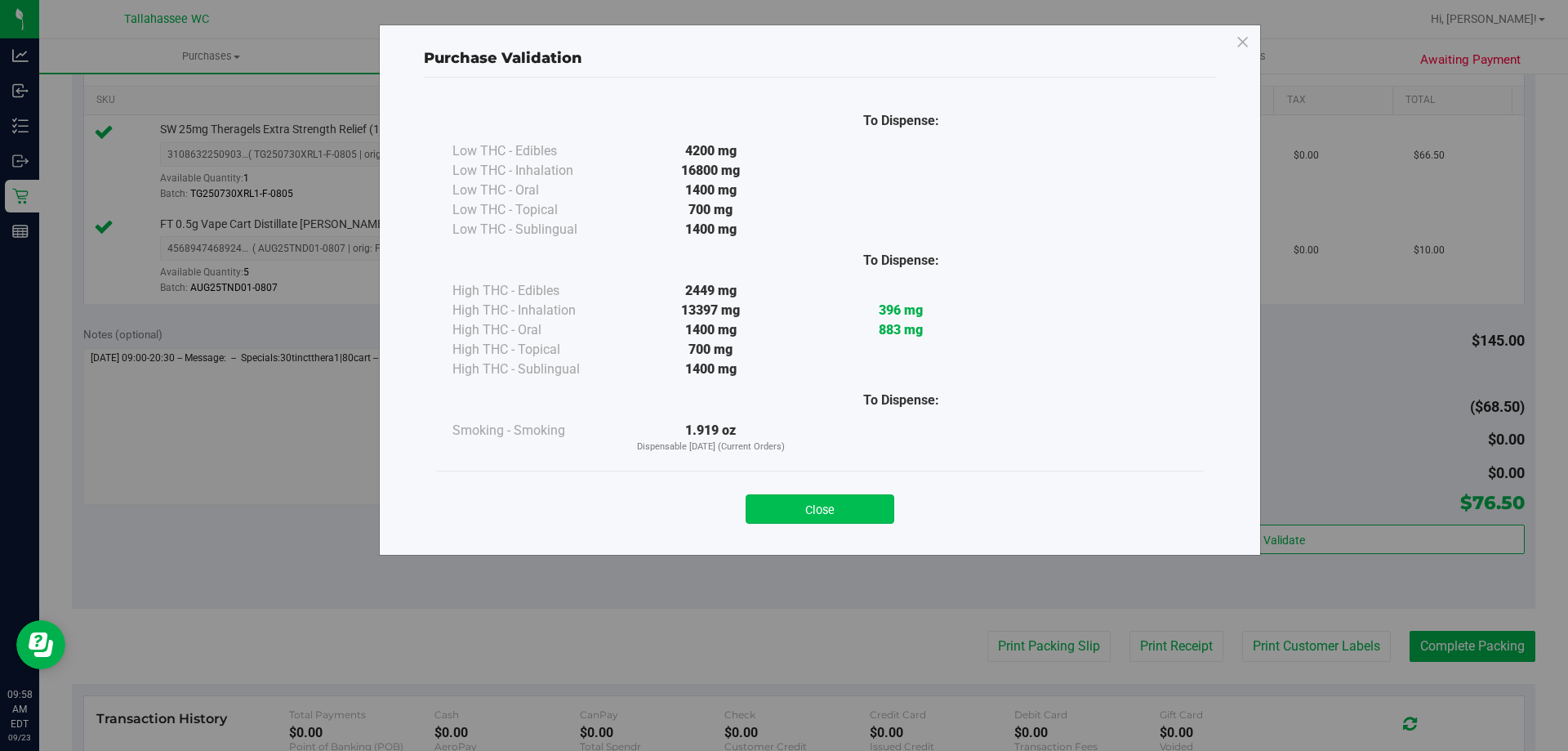
click at [882, 504] on button "Close" at bounding box center [820, 509] width 149 height 30
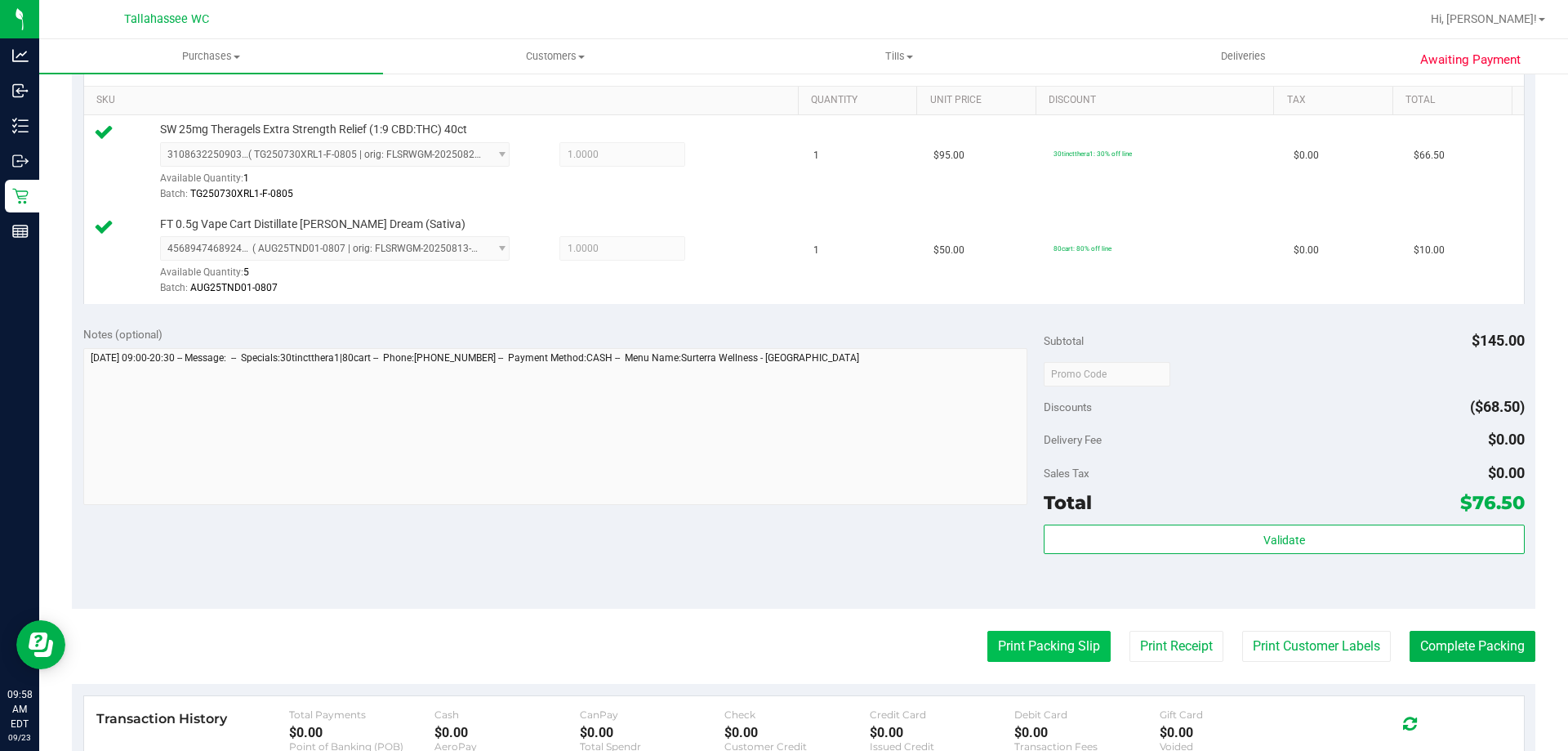
click at [1031, 646] on button "Print Packing Slip" at bounding box center [1048, 646] width 123 height 31
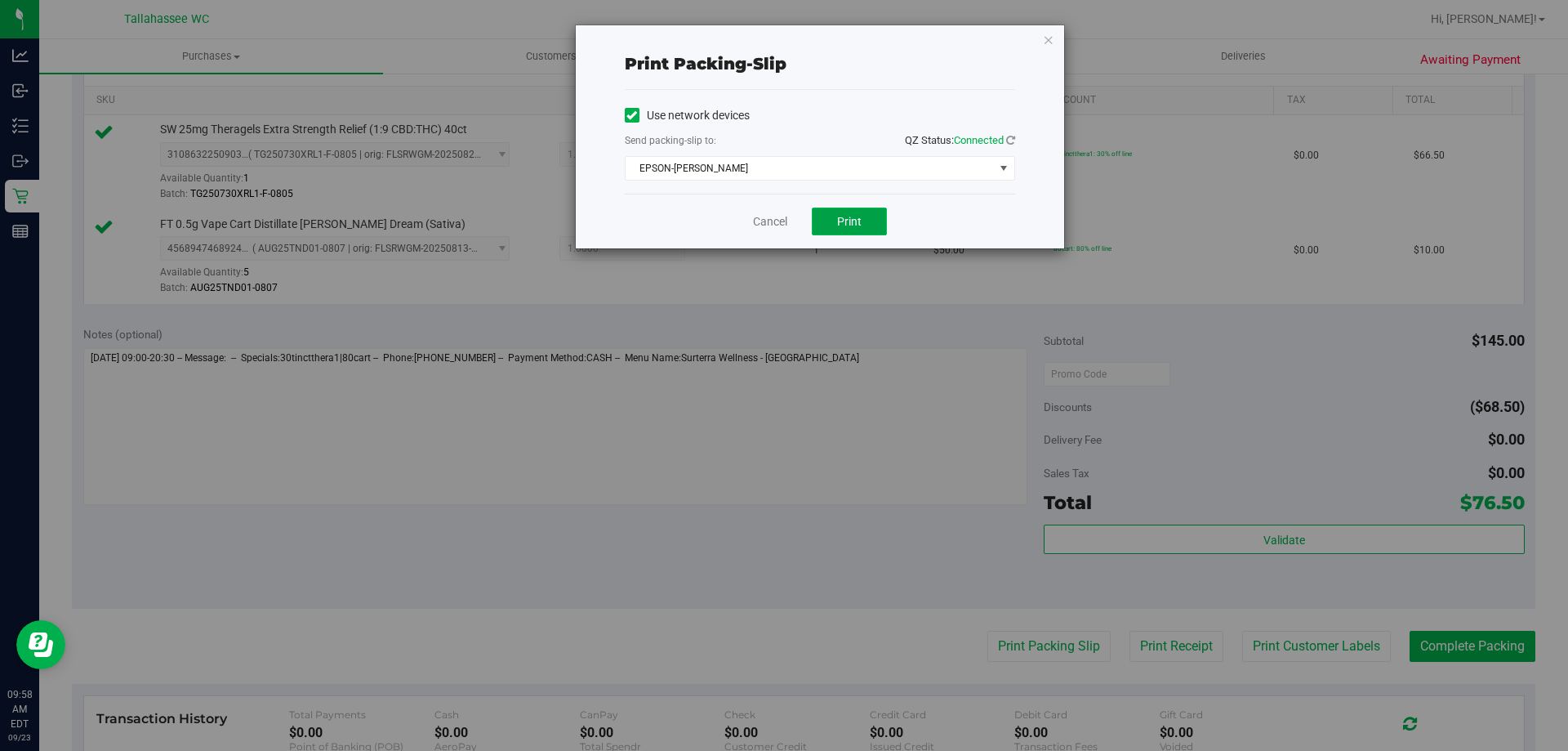
click at [874, 223] on button "Print" at bounding box center [849, 221] width 75 height 28
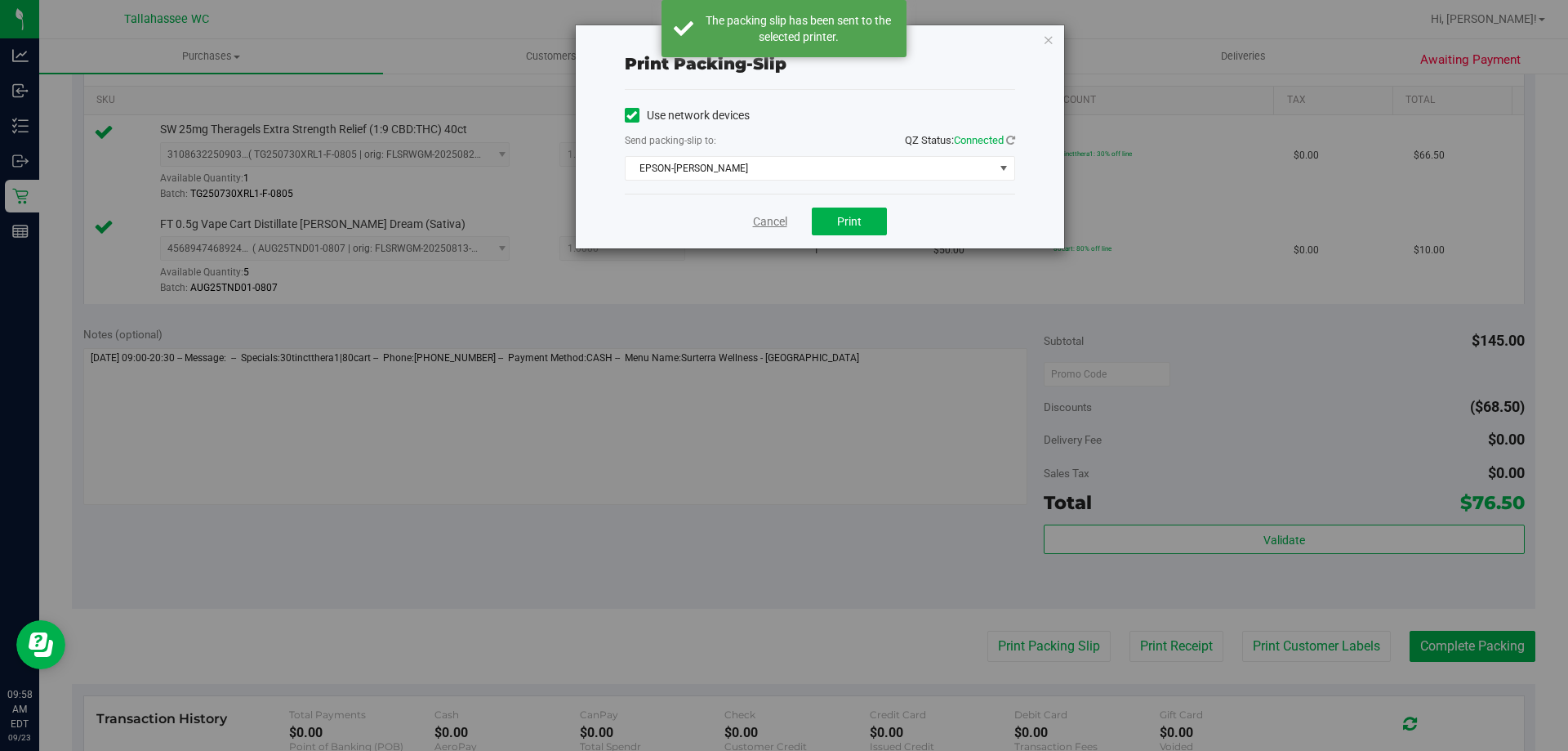
click at [768, 225] on link "Cancel" at bounding box center [770, 222] width 34 height 17
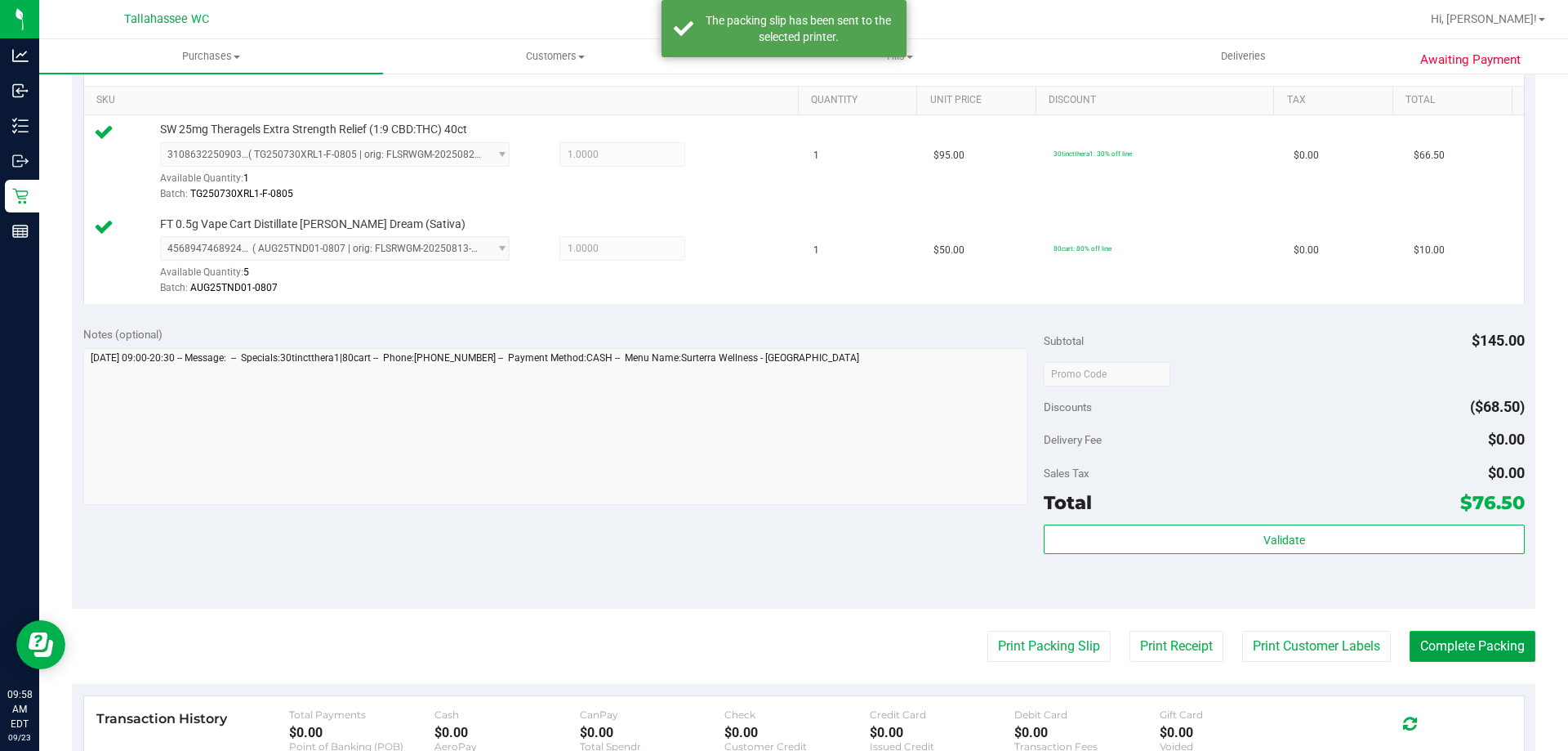
click at [1420, 632] on button "Complete Packing" at bounding box center [1473, 646] width 126 height 31
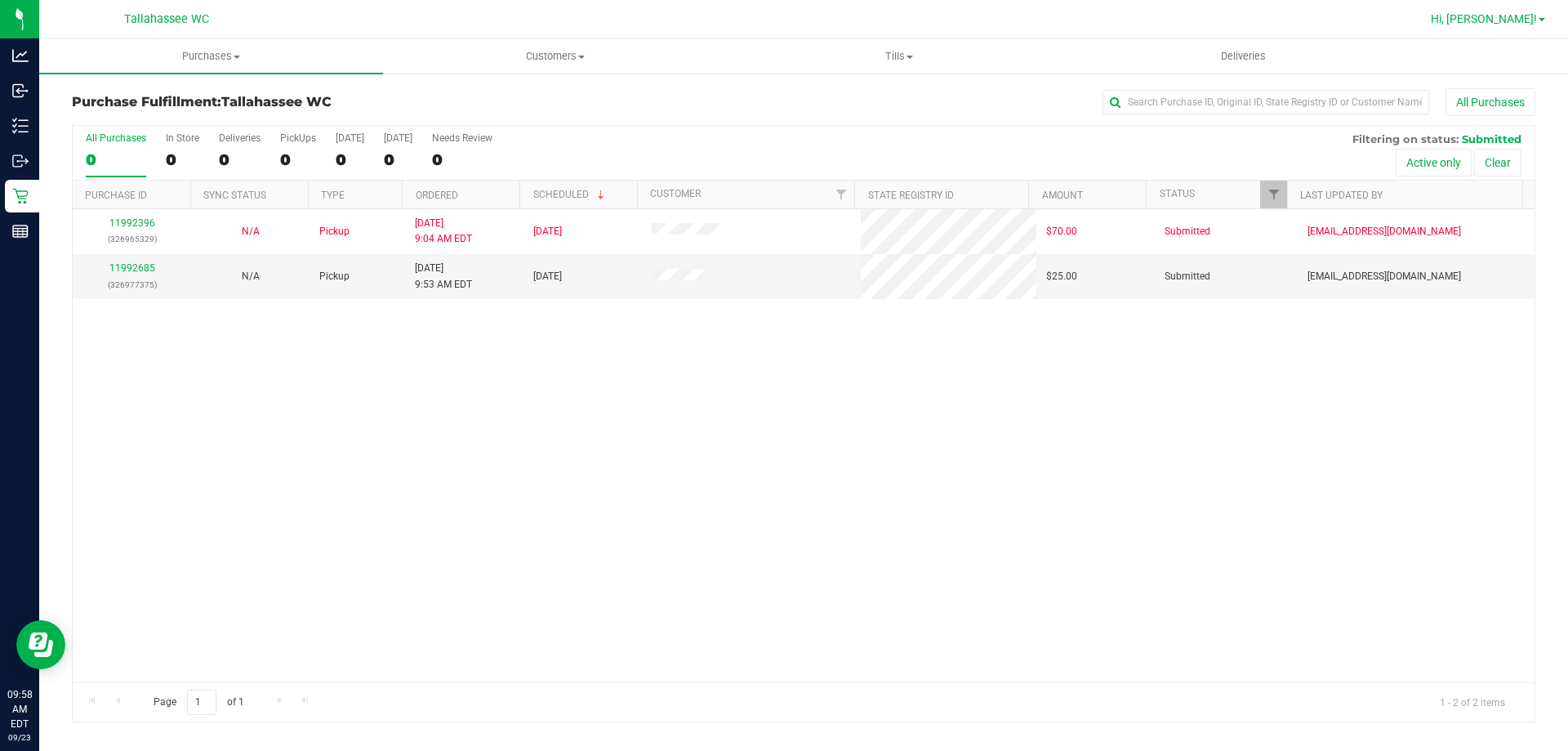
click at [1520, 23] on span "Hi, [PERSON_NAME]!" at bounding box center [1484, 18] width 106 height 13
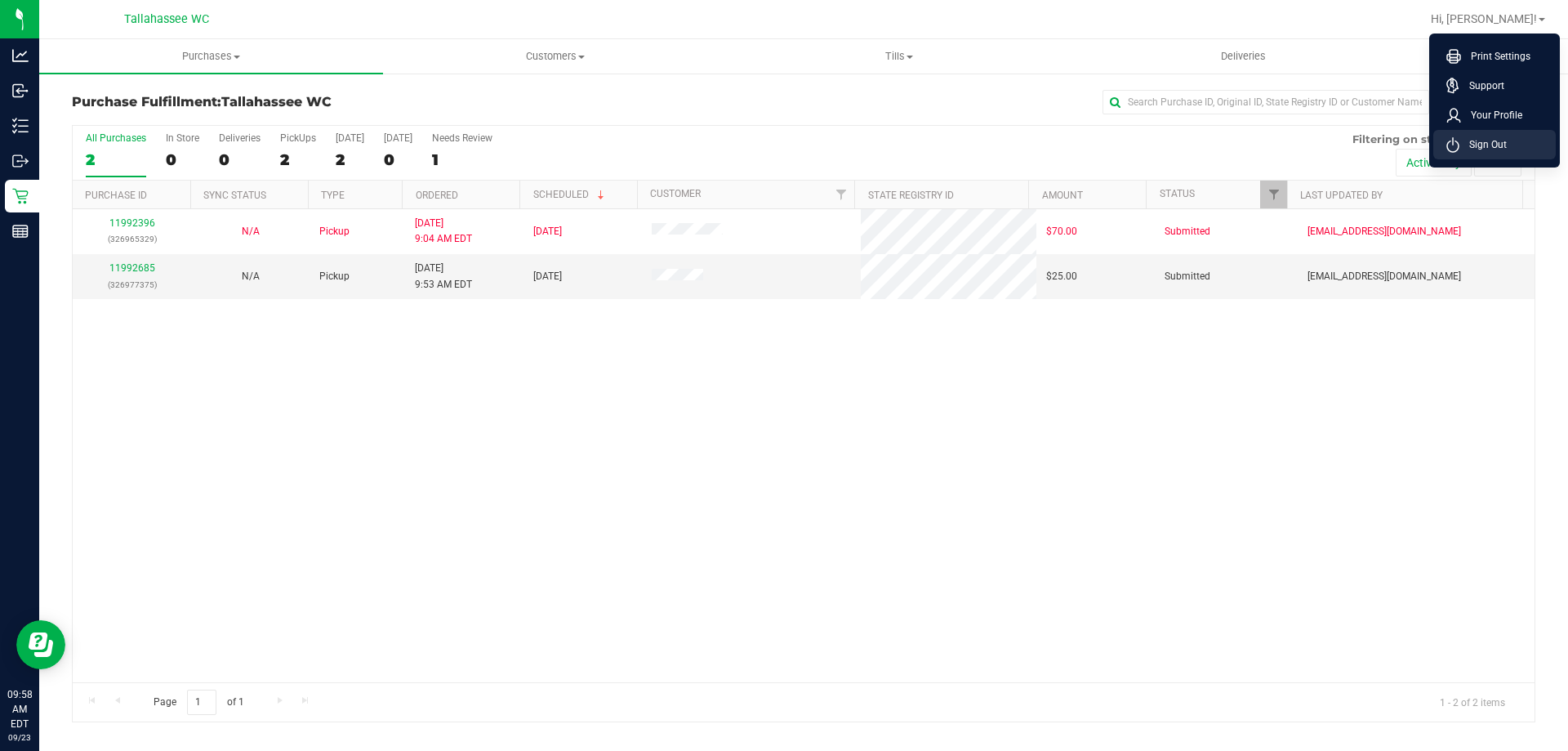
click at [1491, 138] on span "Sign Out" at bounding box center [1484, 144] width 48 height 16
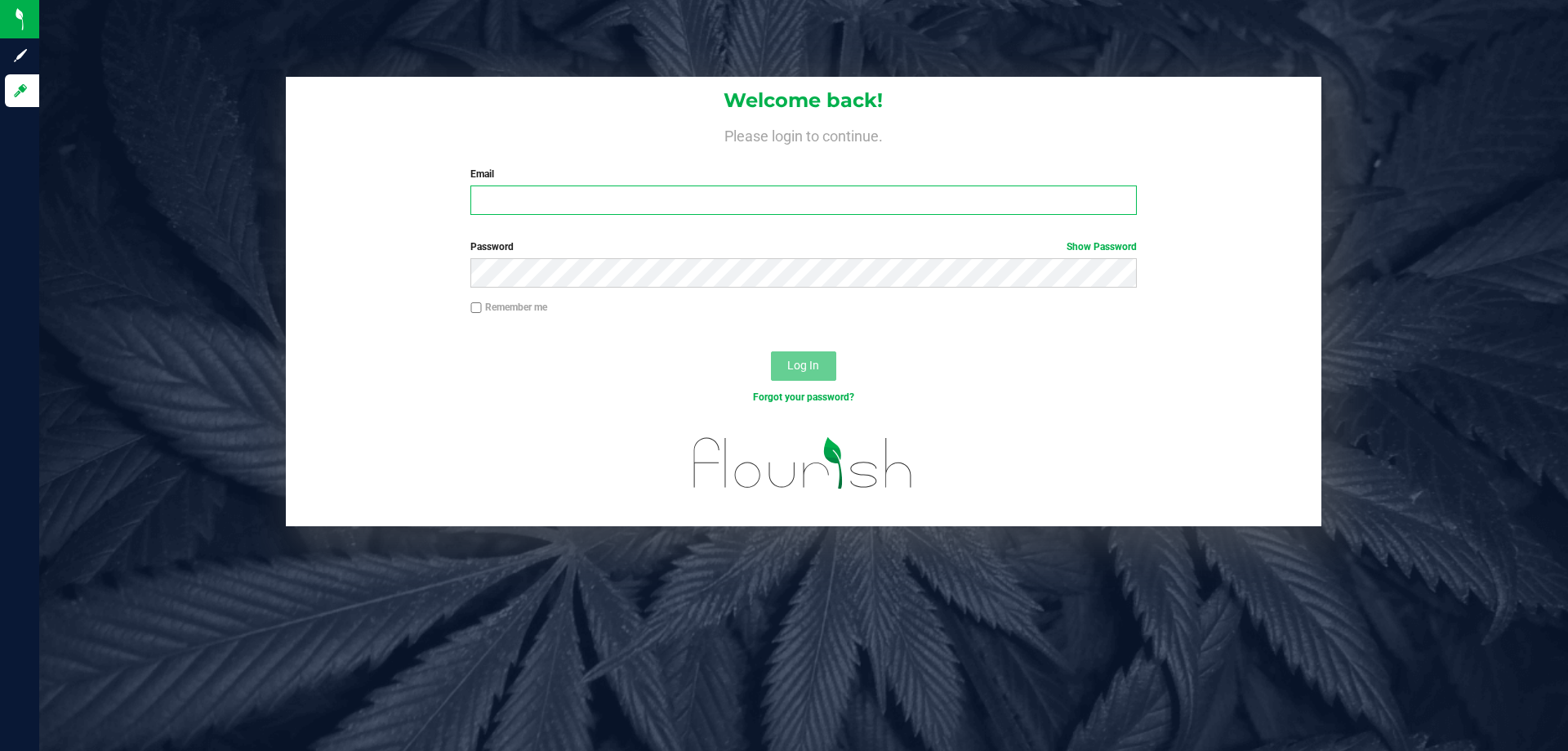
click at [497, 195] on input "Email" at bounding box center [803, 200] width 666 height 30
type input "[EMAIL_ADDRESS][DOMAIN_NAME]"
click at [771, 351] on button "Log In" at bounding box center [804, 366] width 65 height 30
